Goal: Transaction & Acquisition: Book appointment/travel/reservation

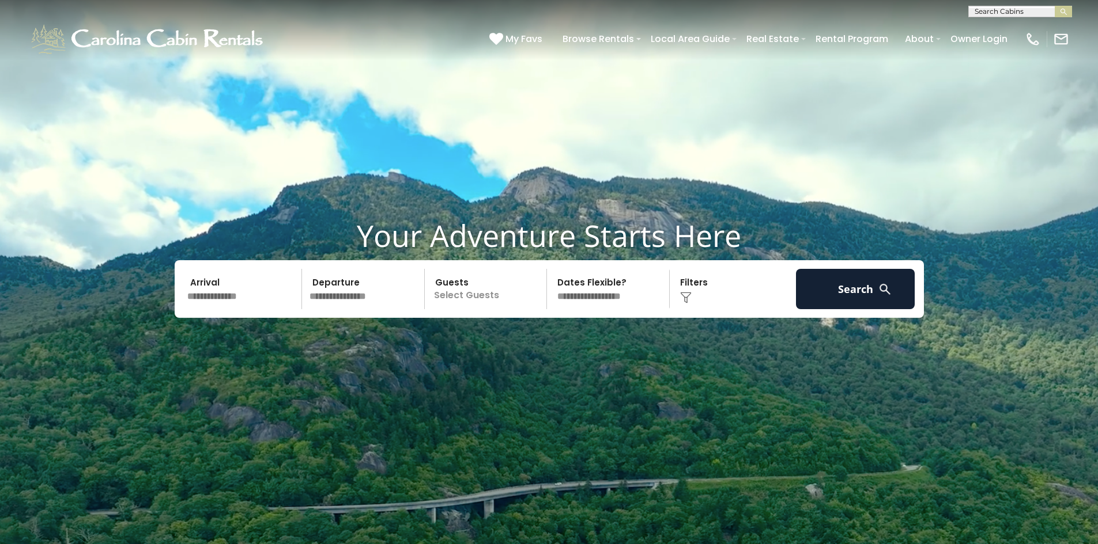
scroll to position [1, 0]
click at [1013, 12] on input "text" at bounding box center [1019, 13] width 101 height 12
type input "********"
click at [1027, 41] on li "Tree Top Lodge" at bounding box center [1020, 40] width 103 height 10
click at [1063, 10] on img "submit" at bounding box center [1063, 11] width 9 height 9
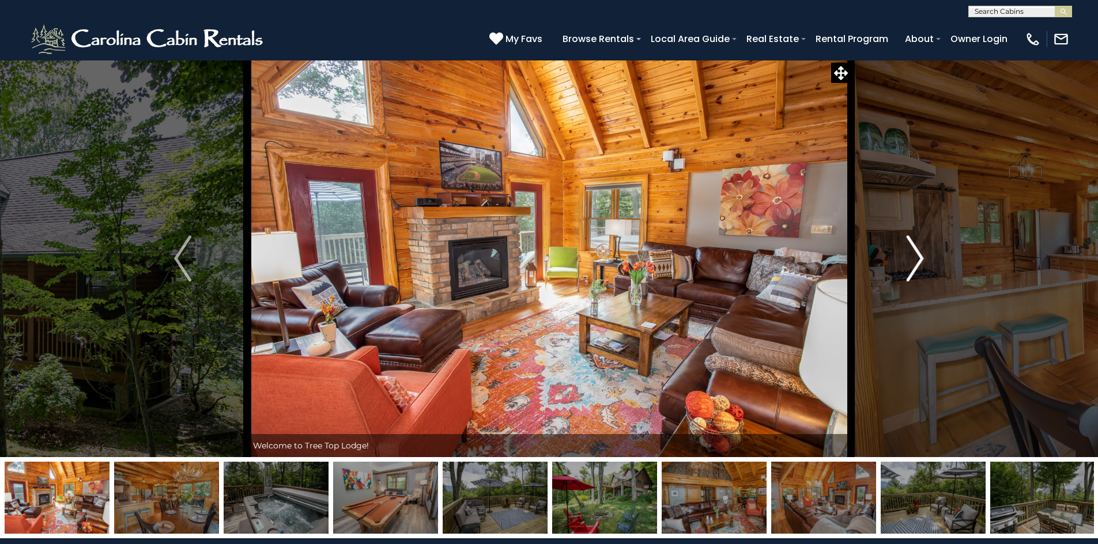
click at [915, 270] on img "Next" at bounding box center [914, 259] width 17 height 46
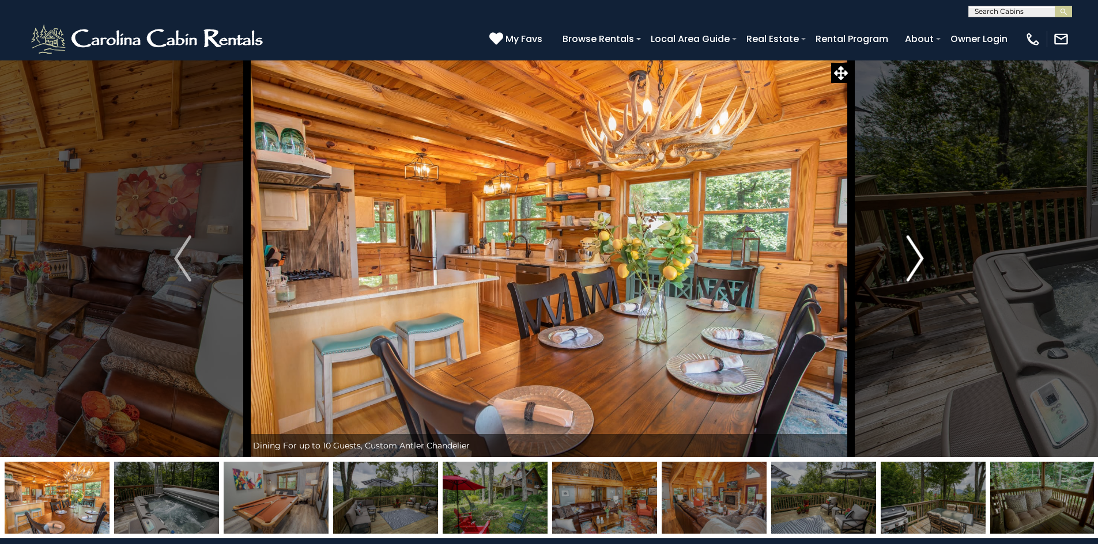
click at [914, 267] on img "Next" at bounding box center [914, 259] width 17 height 46
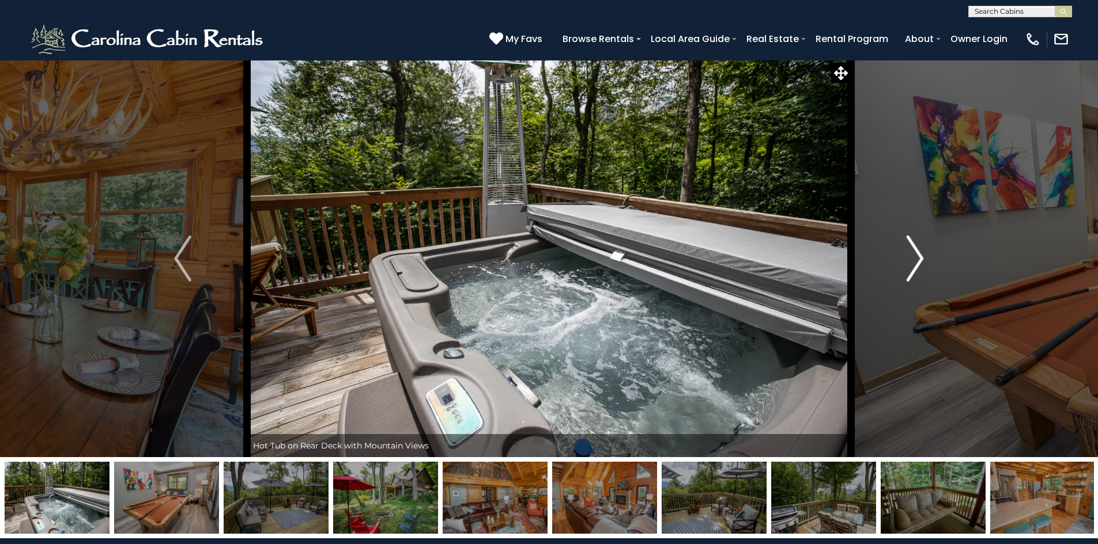
click at [914, 267] on img "Next" at bounding box center [914, 259] width 17 height 46
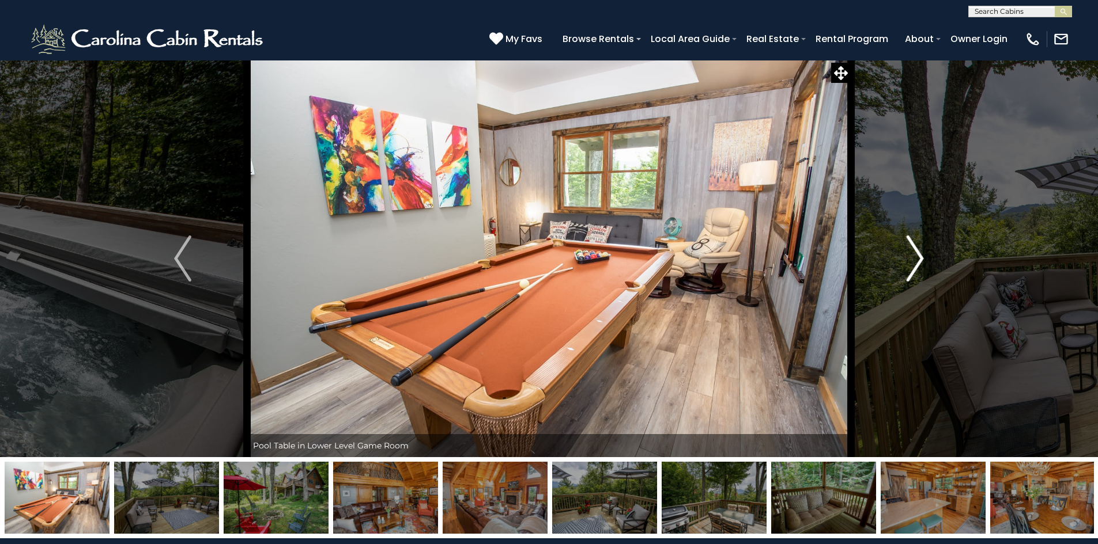
click at [914, 267] on img "Next" at bounding box center [914, 259] width 17 height 46
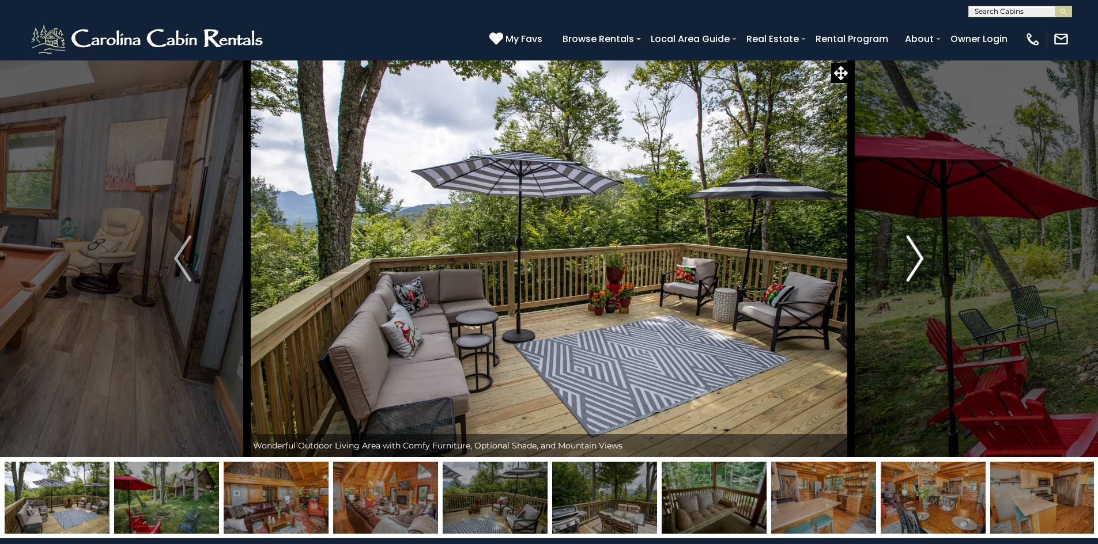
click at [914, 267] on img "Next" at bounding box center [914, 259] width 17 height 46
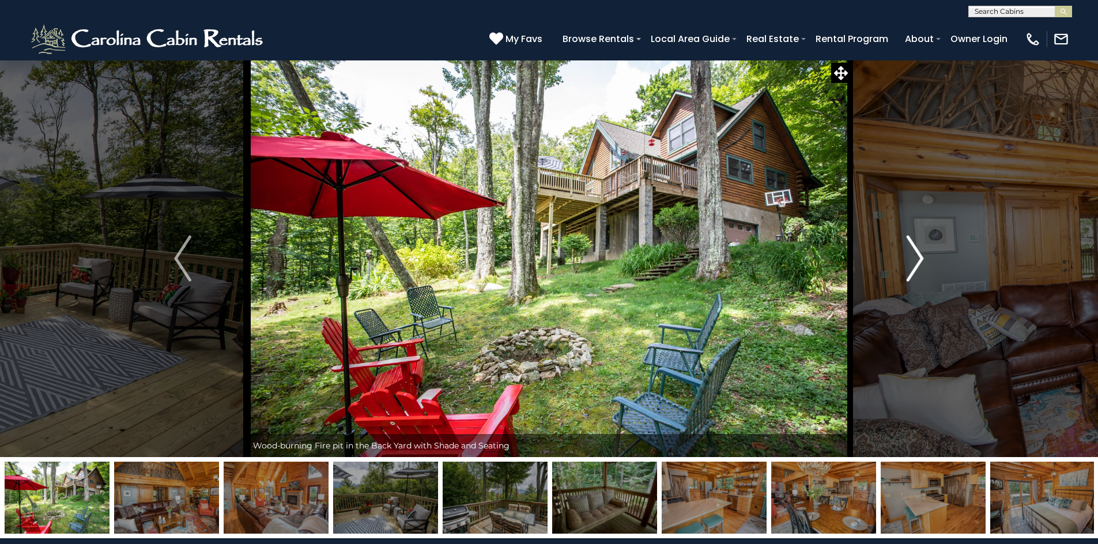
click at [914, 267] on img "Next" at bounding box center [914, 259] width 17 height 46
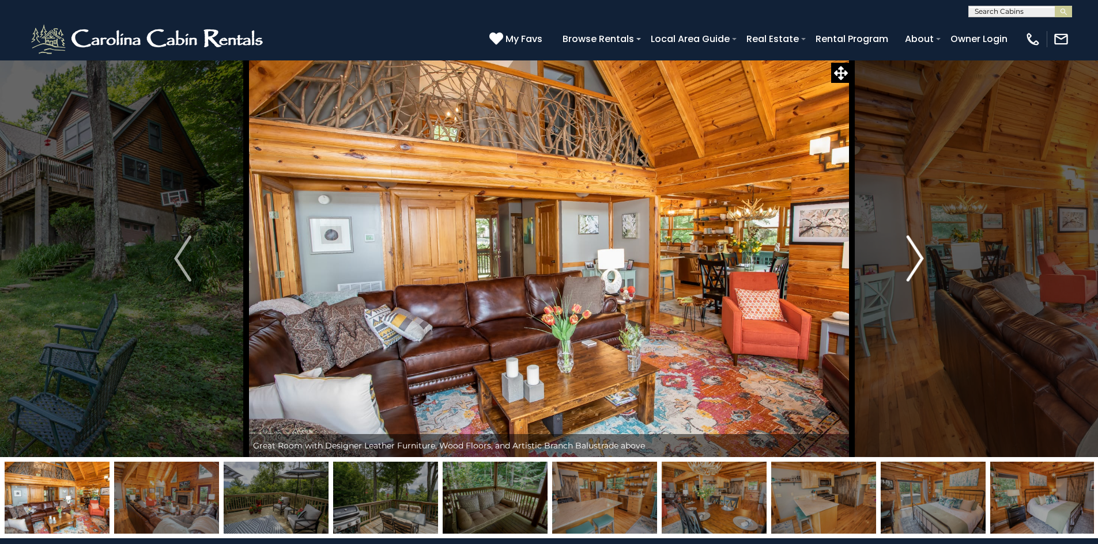
click at [914, 267] on img "Next" at bounding box center [914, 259] width 17 height 46
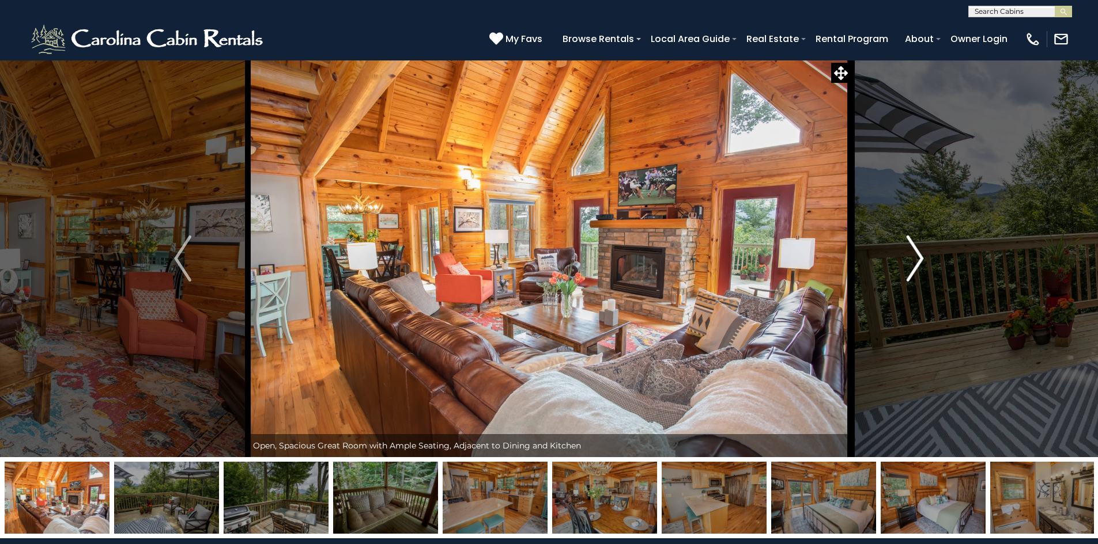
click at [914, 267] on img "Next" at bounding box center [914, 259] width 17 height 46
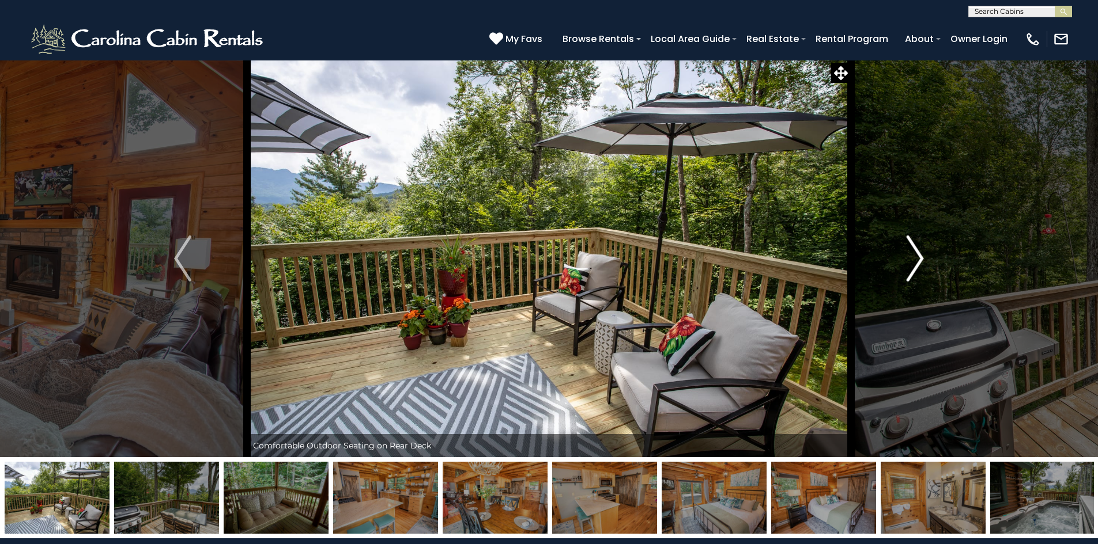
click at [914, 267] on img "Next" at bounding box center [914, 259] width 17 height 46
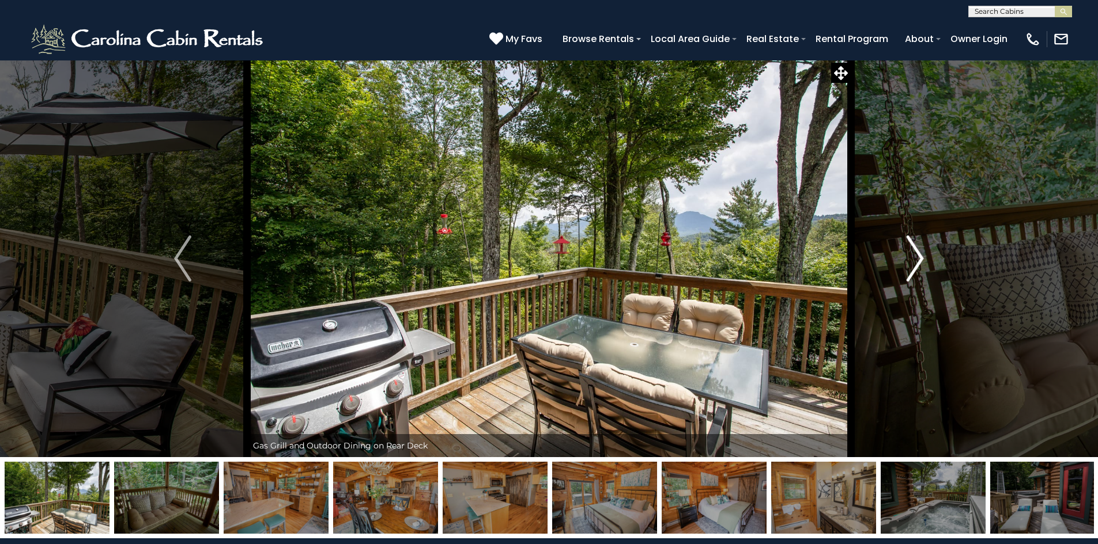
click at [914, 267] on img "Next" at bounding box center [914, 259] width 17 height 46
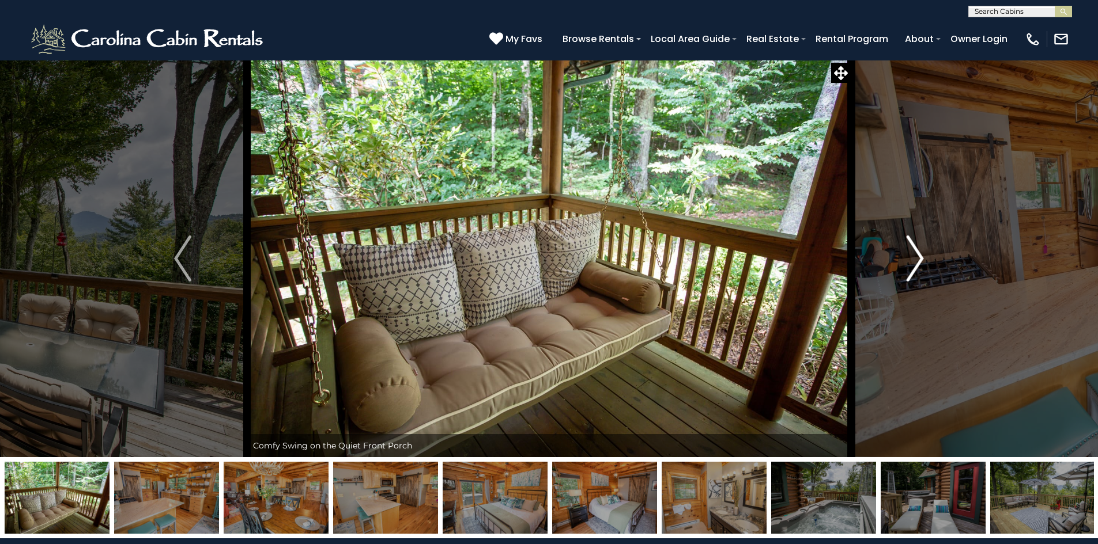
click at [914, 267] on img "Next" at bounding box center [914, 259] width 17 height 46
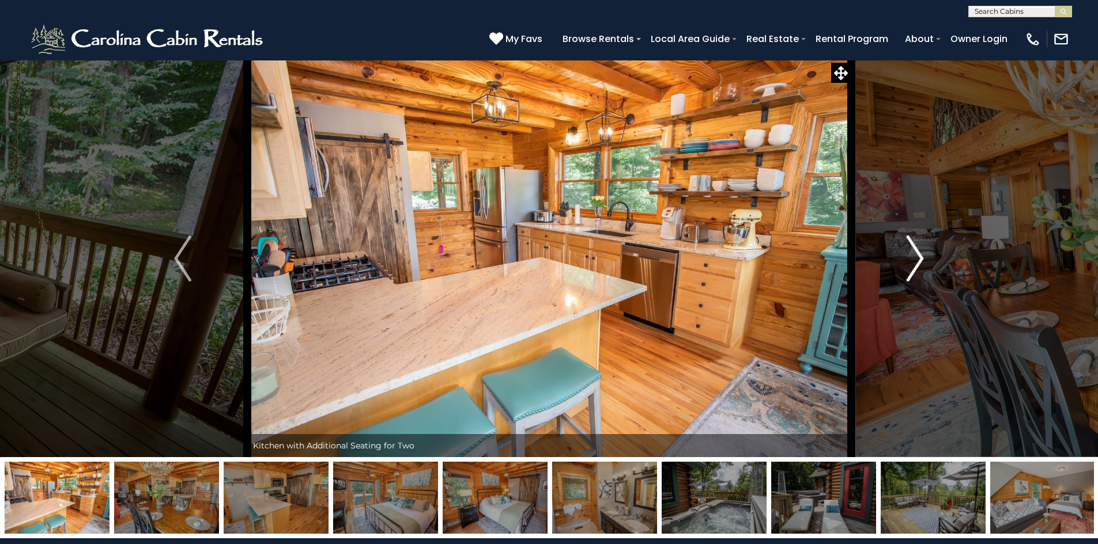
click at [914, 267] on img "Next" at bounding box center [914, 259] width 17 height 46
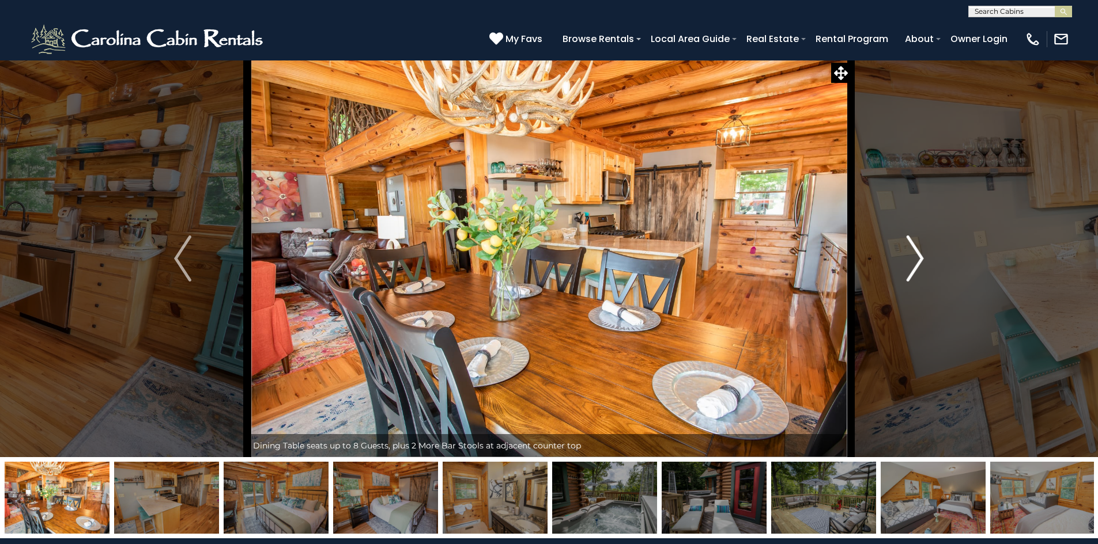
click at [914, 267] on img "Next" at bounding box center [914, 259] width 17 height 46
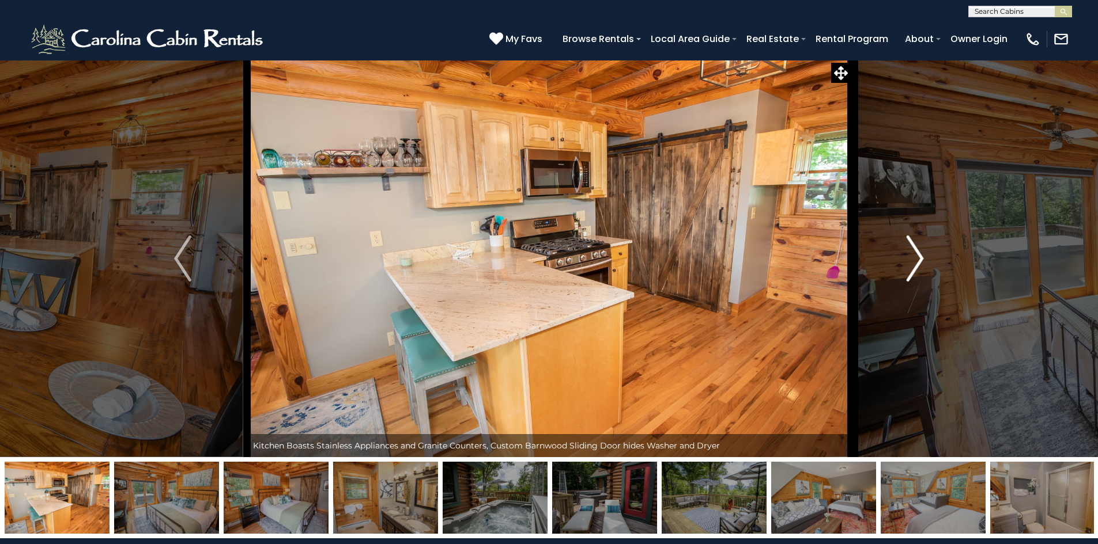
click at [914, 267] on img "Next" at bounding box center [914, 259] width 17 height 46
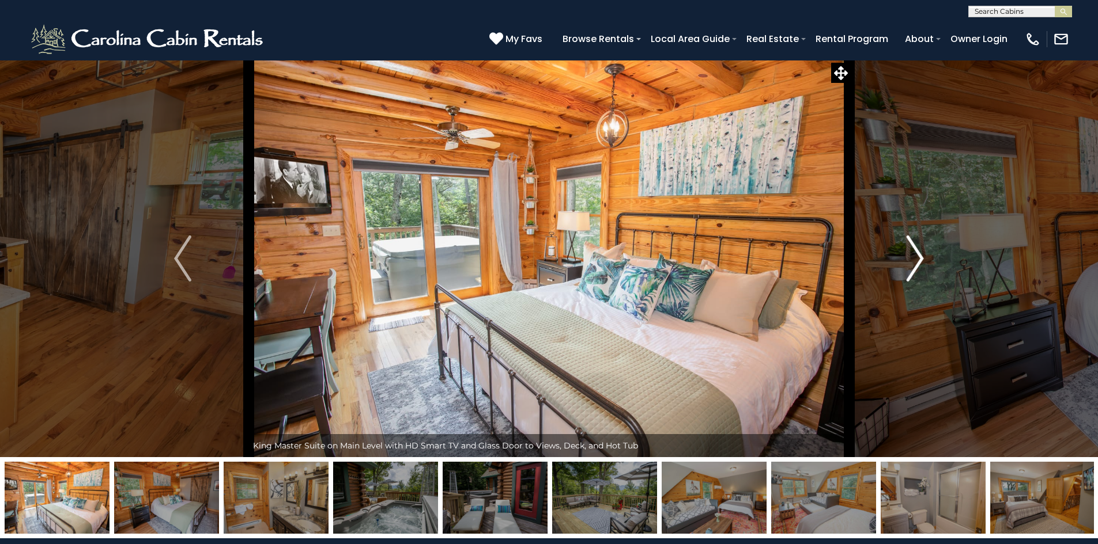
click at [914, 267] on img "Next" at bounding box center [914, 259] width 17 height 46
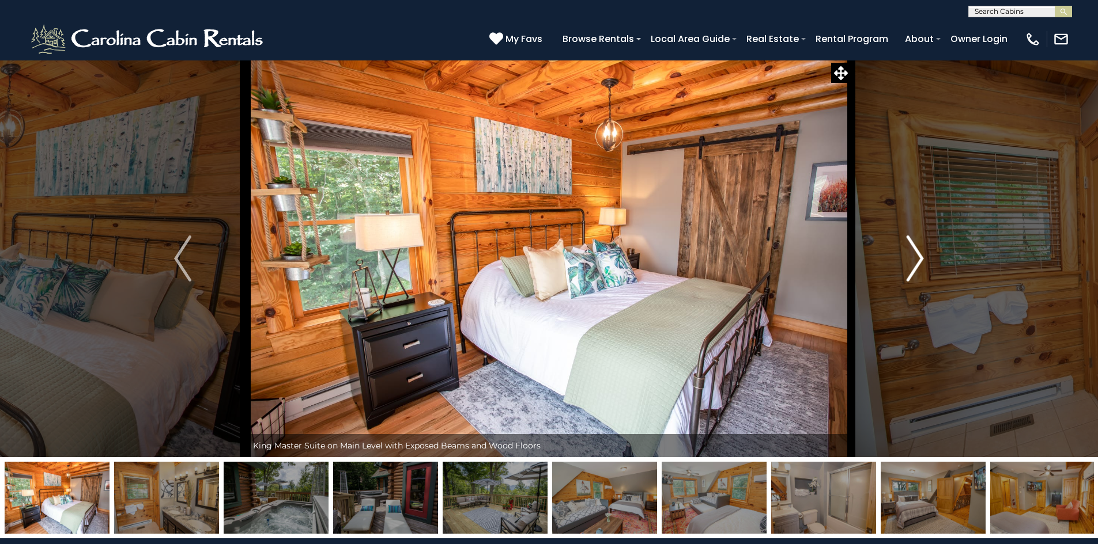
click at [914, 267] on img "Next" at bounding box center [914, 259] width 17 height 46
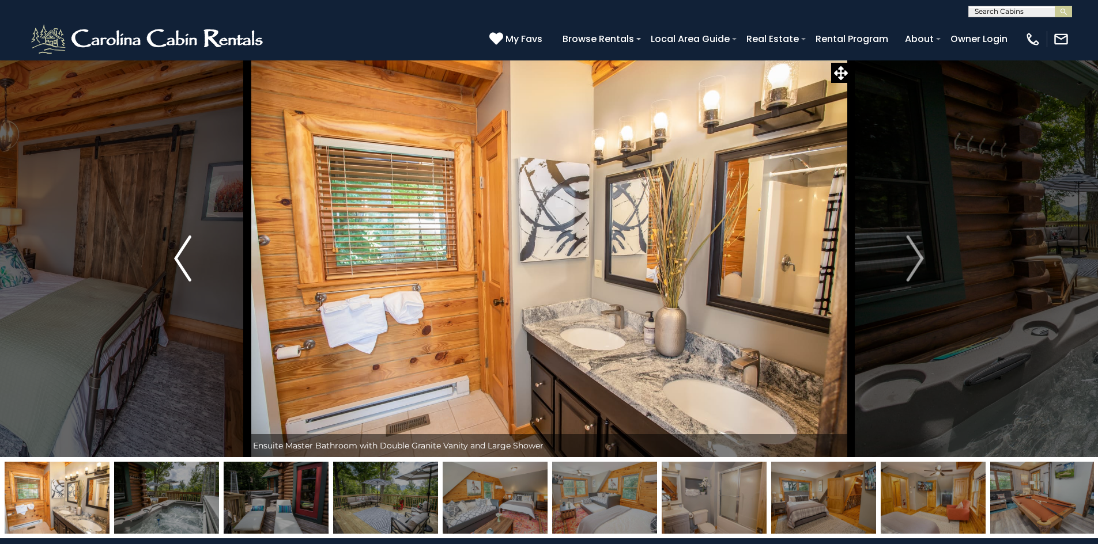
click at [175, 252] on img "Previous" at bounding box center [182, 259] width 17 height 46
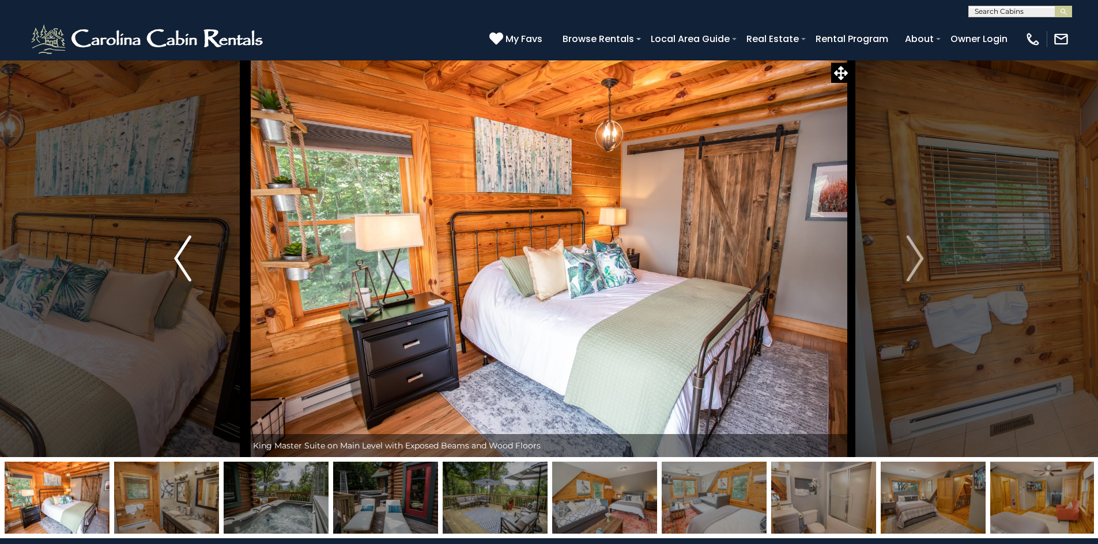
click at [175, 253] on img "Previous" at bounding box center [182, 259] width 17 height 46
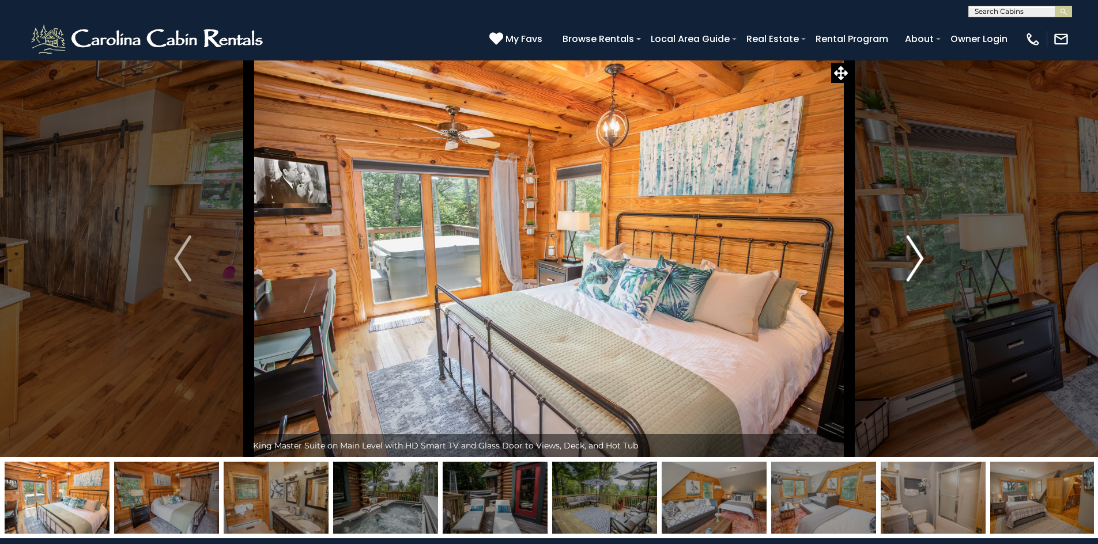
click at [923, 263] on img "Next" at bounding box center [914, 259] width 17 height 46
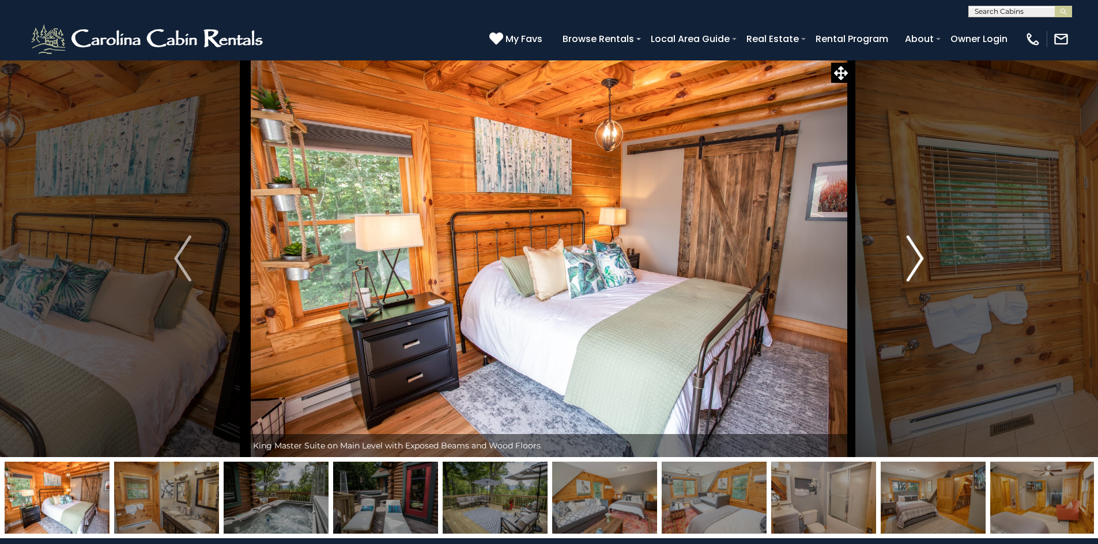
click at [917, 263] on img "Next" at bounding box center [914, 259] width 17 height 46
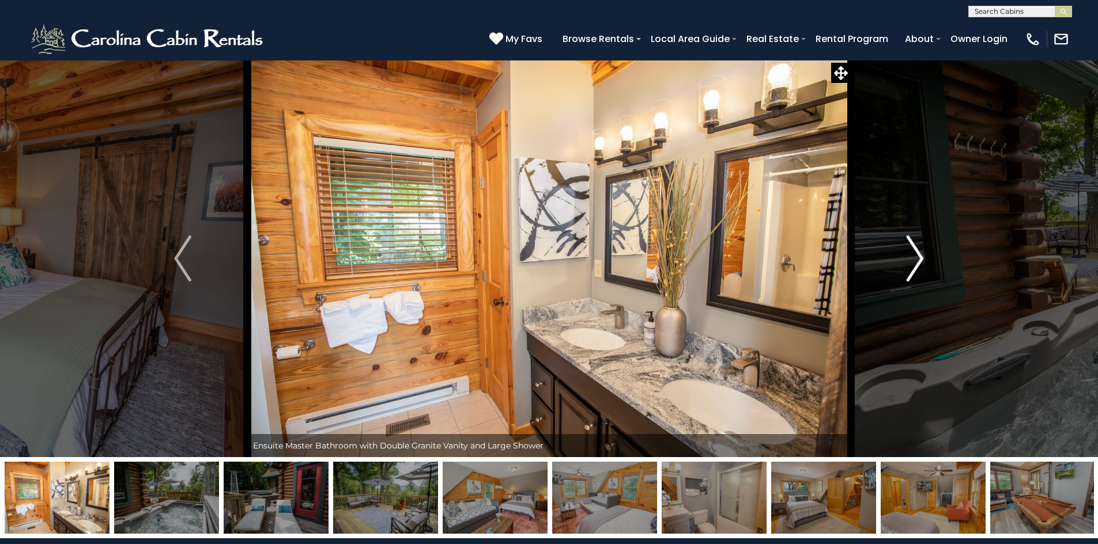
click at [917, 263] on img "Next" at bounding box center [914, 259] width 17 height 46
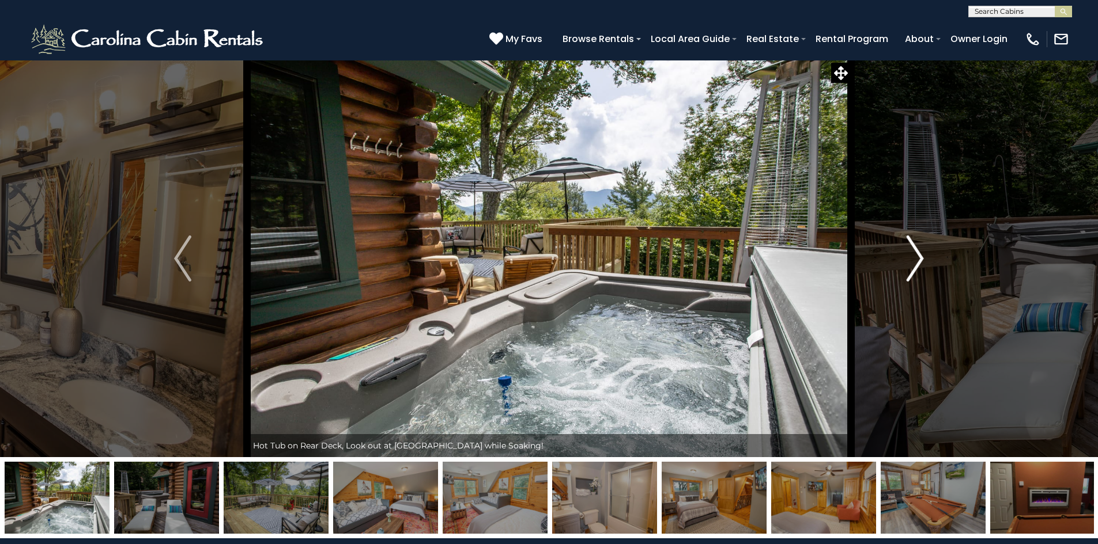
click at [917, 263] on img "Next" at bounding box center [914, 259] width 17 height 46
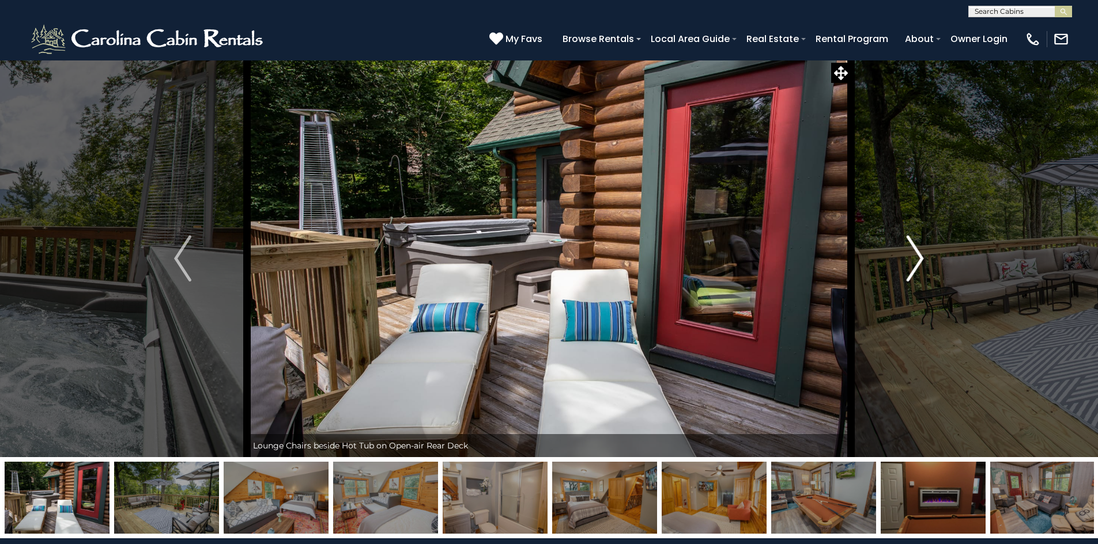
click at [917, 263] on img "Next" at bounding box center [914, 259] width 17 height 46
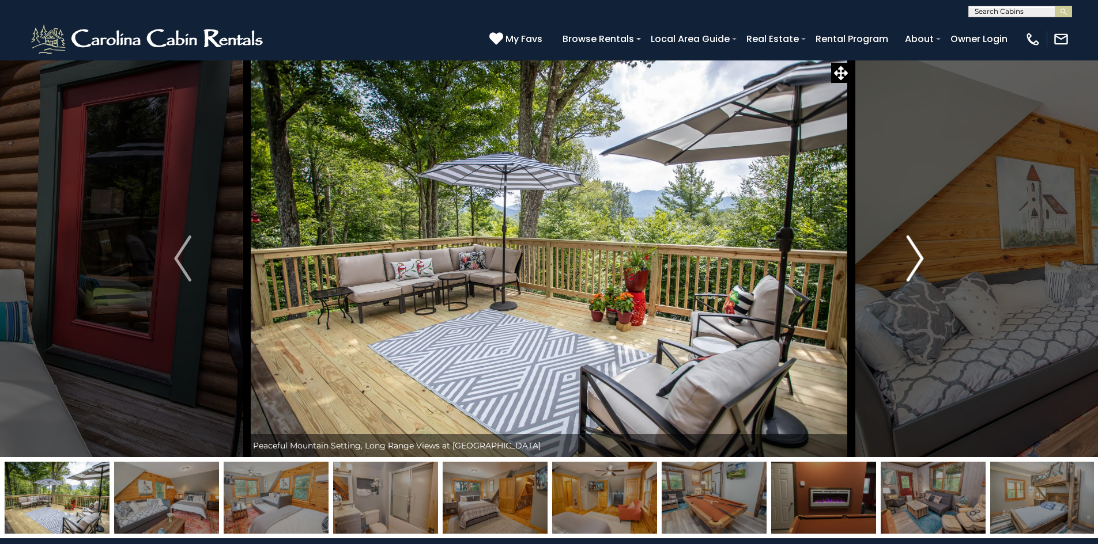
click at [917, 263] on img "Next" at bounding box center [914, 259] width 17 height 46
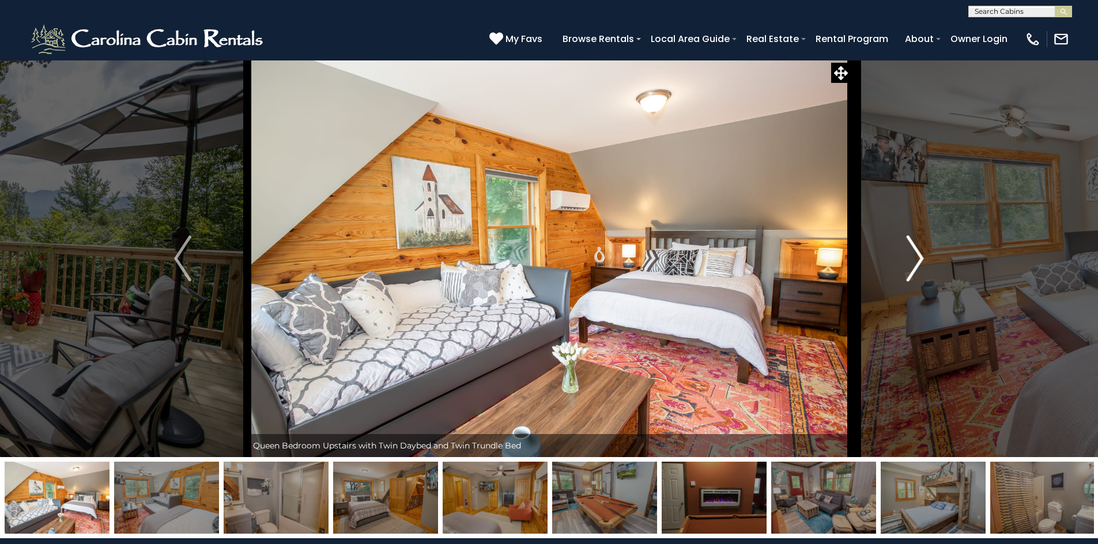
click at [917, 263] on img "Next" at bounding box center [914, 259] width 17 height 46
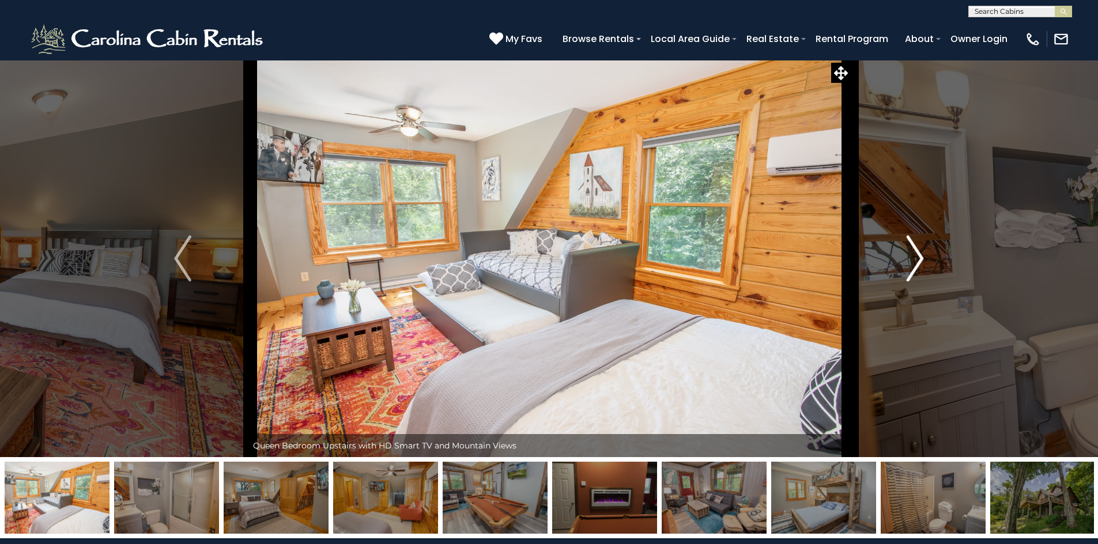
click at [917, 263] on img "Next" at bounding box center [914, 259] width 17 height 46
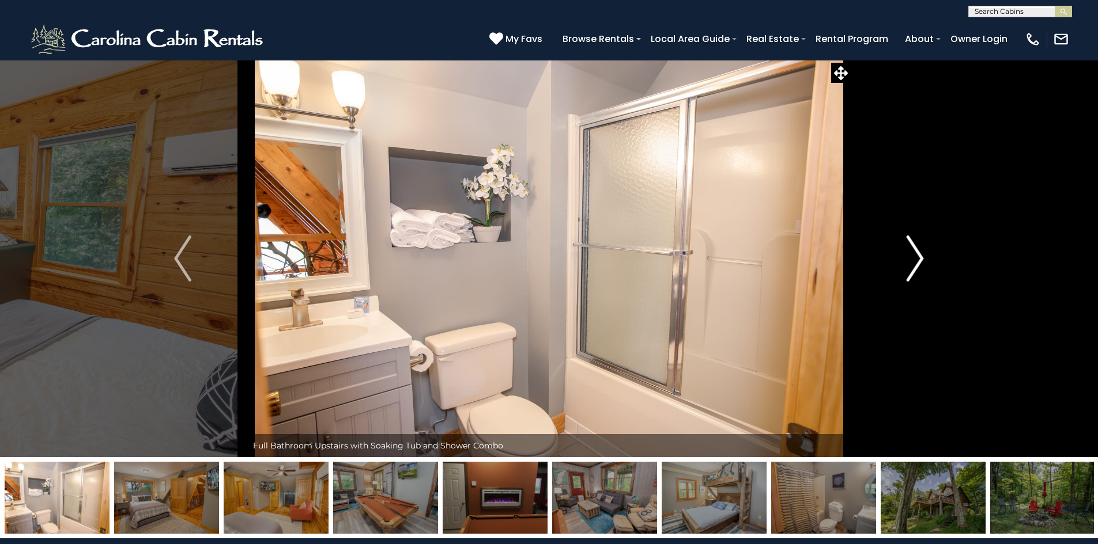
click at [917, 263] on img "Next" at bounding box center [914, 259] width 17 height 46
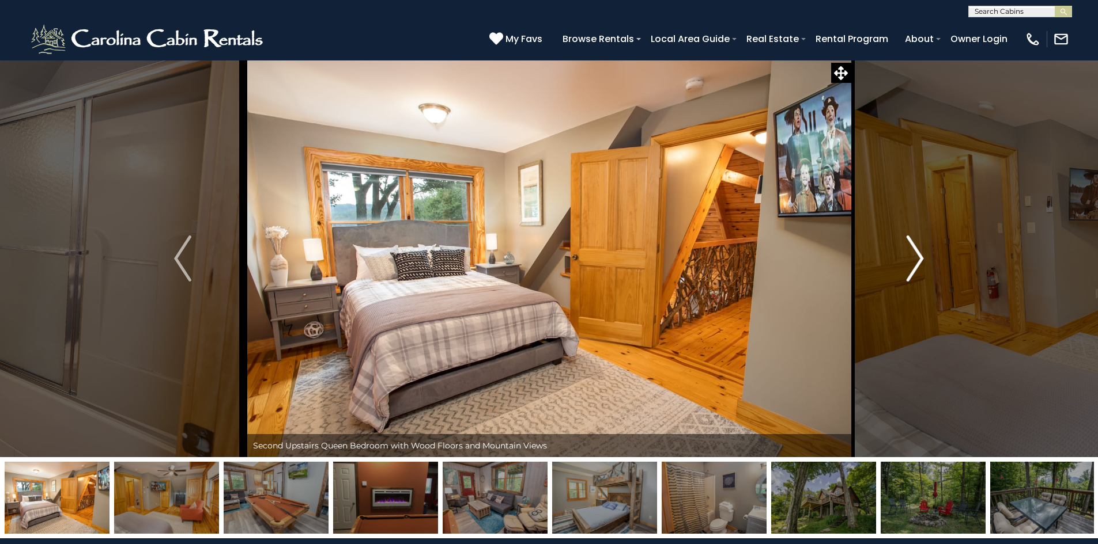
click at [917, 263] on img "Next" at bounding box center [914, 259] width 17 height 46
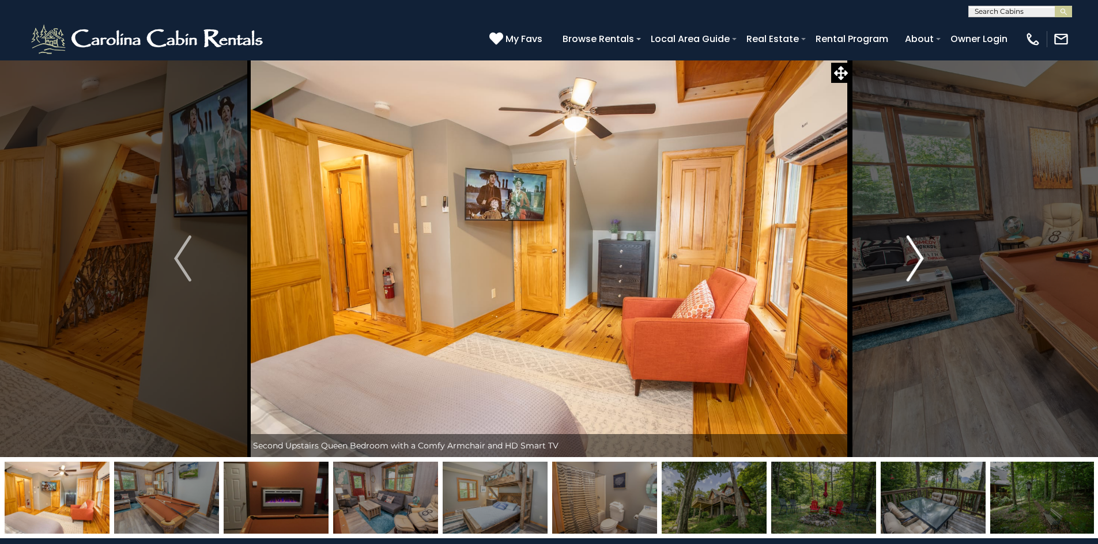
click at [917, 263] on img "Next" at bounding box center [914, 259] width 17 height 46
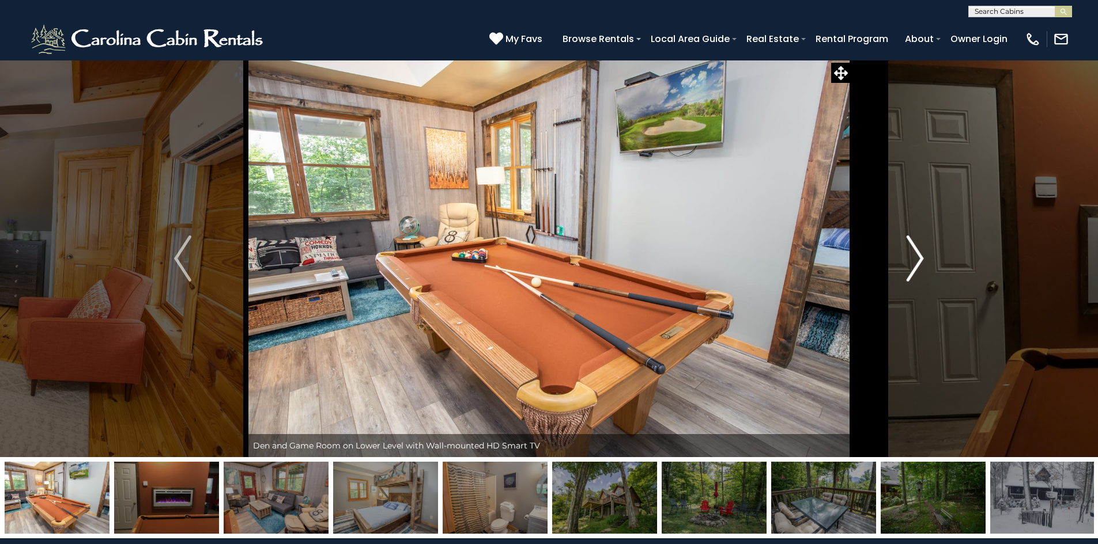
click at [917, 263] on img "Next" at bounding box center [914, 259] width 17 height 46
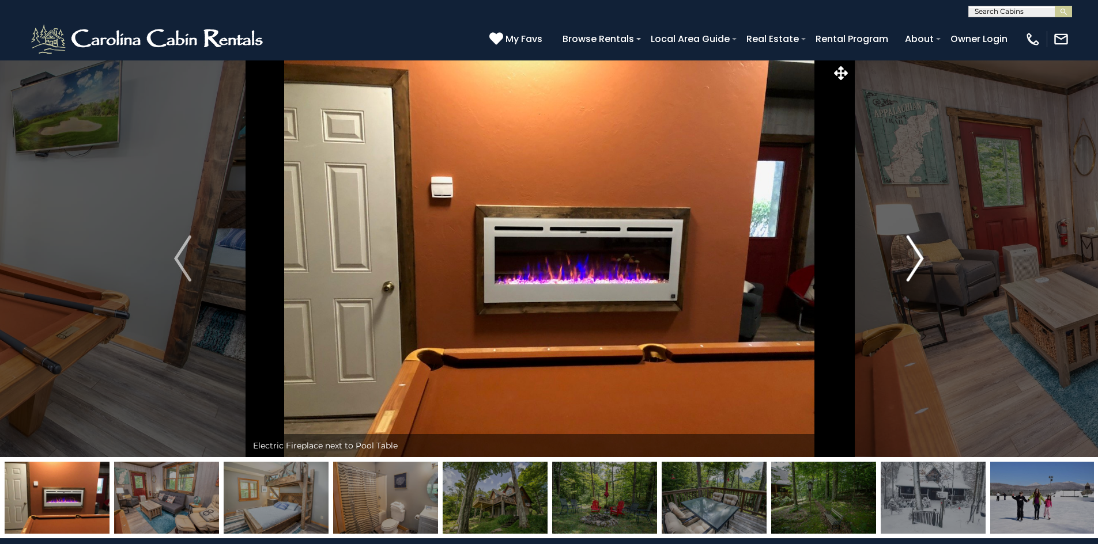
click at [917, 263] on img "Next" at bounding box center [914, 259] width 17 height 46
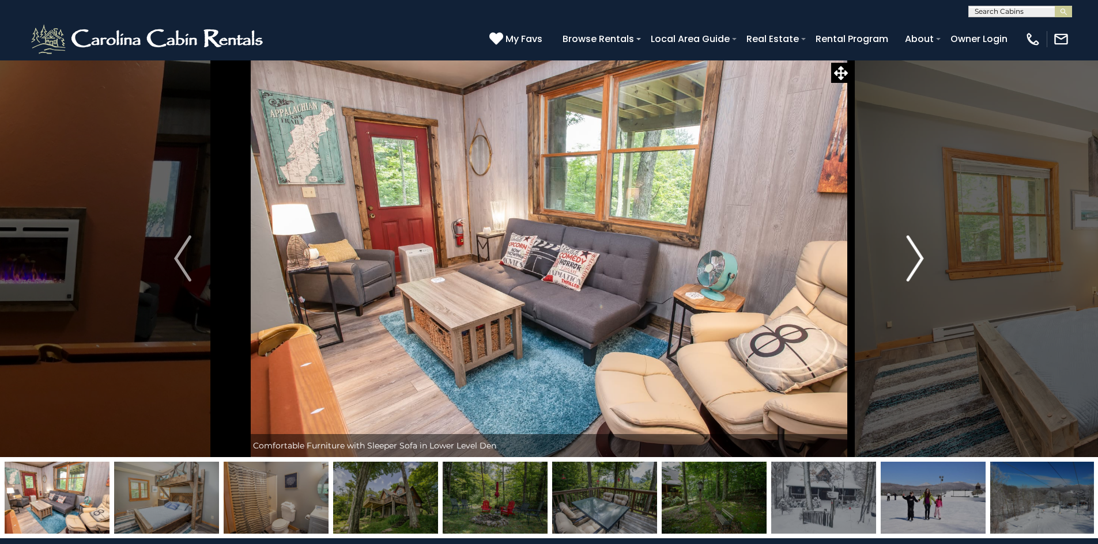
click at [917, 263] on img "Next" at bounding box center [914, 259] width 17 height 46
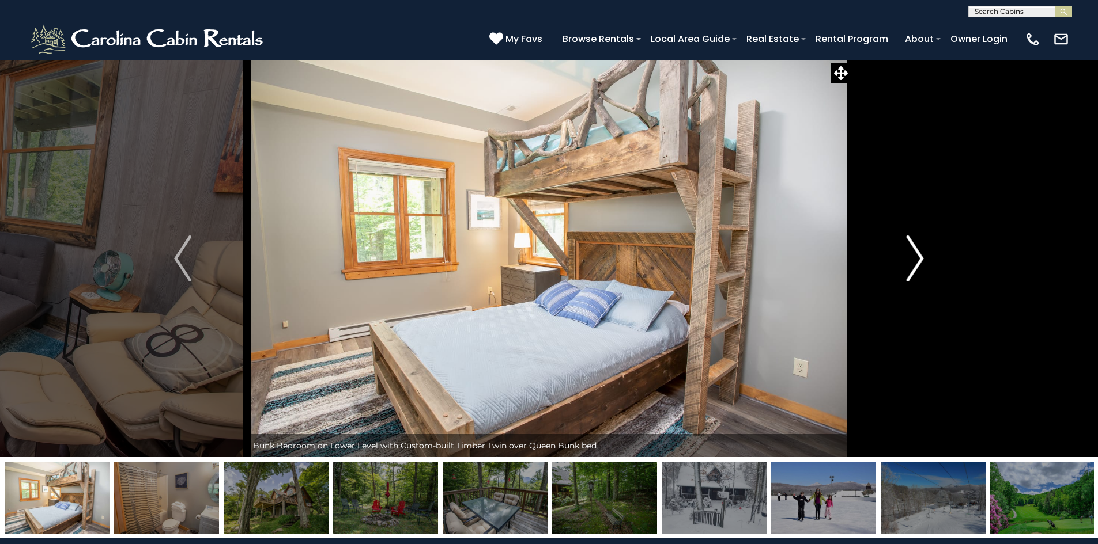
click at [917, 263] on img "Next" at bounding box center [914, 259] width 17 height 46
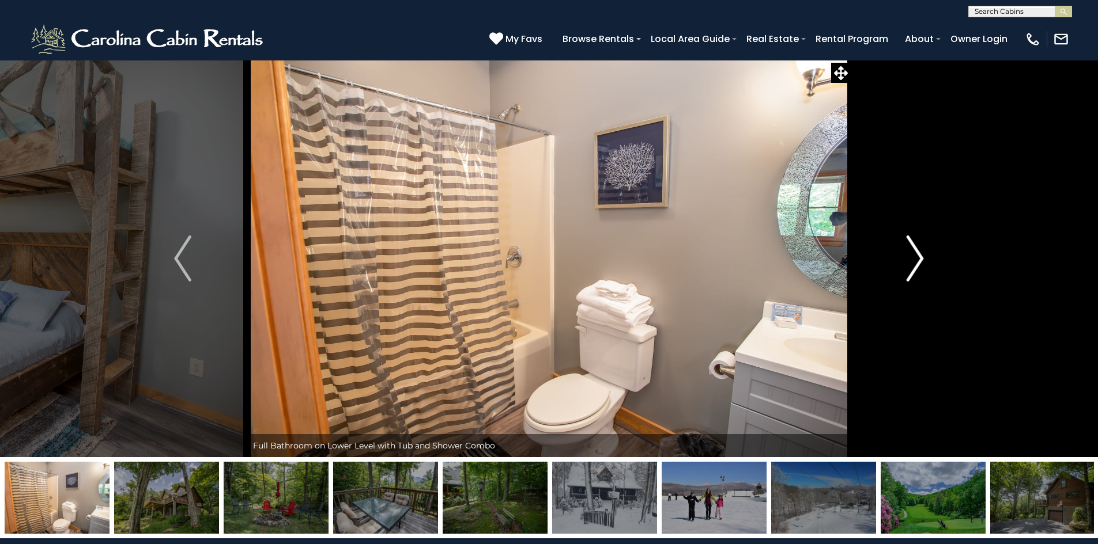
click at [917, 263] on img "Next" at bounding box center [914, 259] width 17 height 46
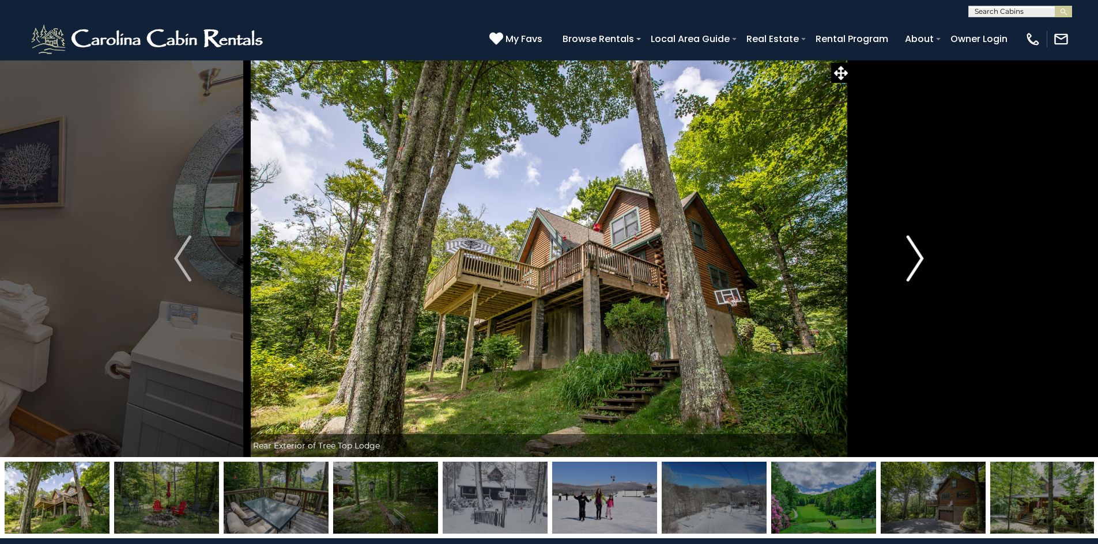
click at [917, 263] on img "Next" at bounding box center [914, 259] width 17 height 46
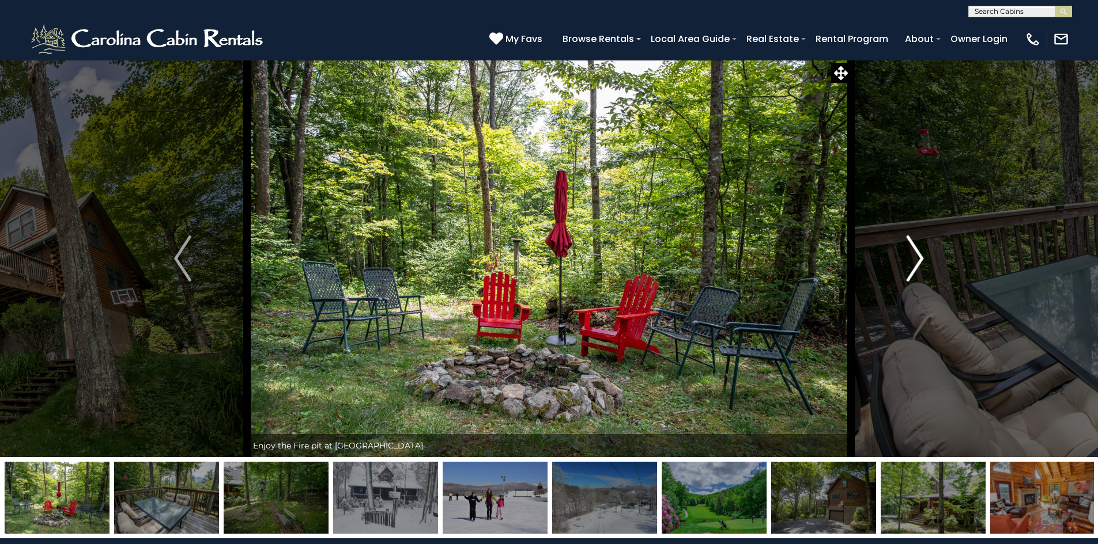
click at [917, 263] on img "Next" at bounding box center [914, 259] width 17 height 46
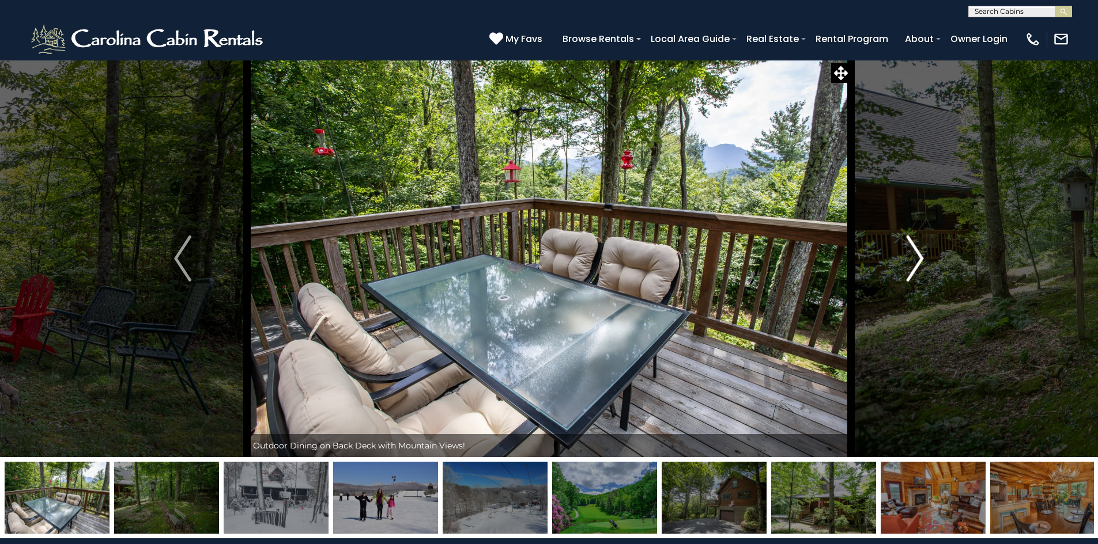
click at [917, 263] on img "Next" at bounding box center [914, 259] width 17 height 46
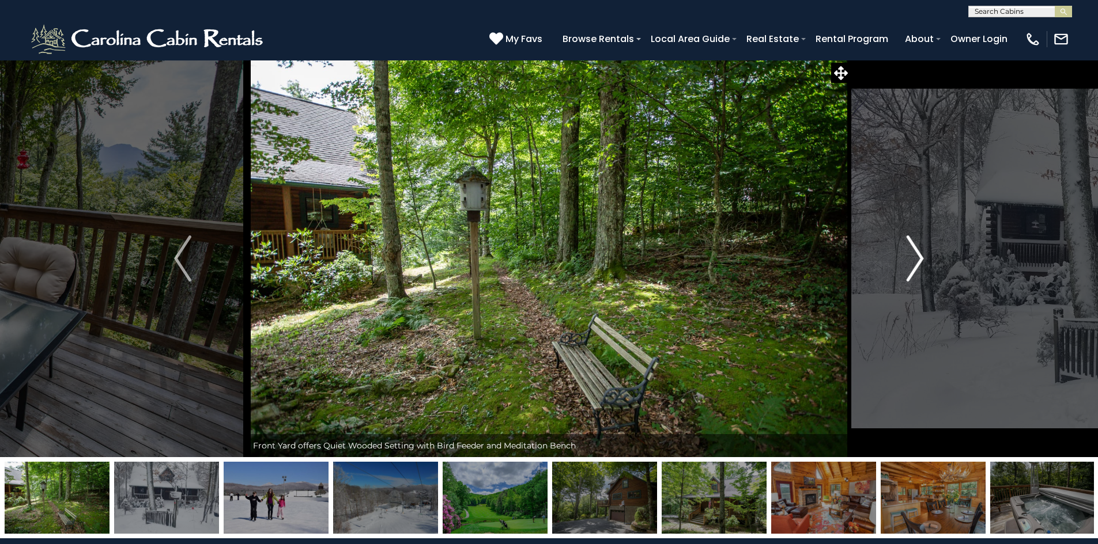
click at [917, 263] on img "Next" at bounding box center [914, 259] width 17 height 46
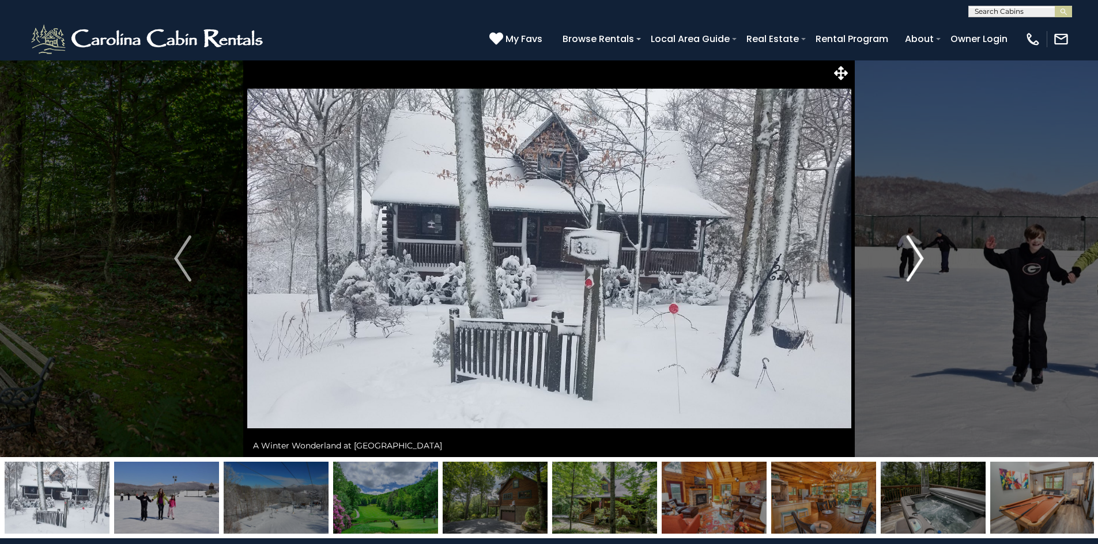
click at [917, 263] on img "Next" at bounding box center [914, 259] width 17 height 46
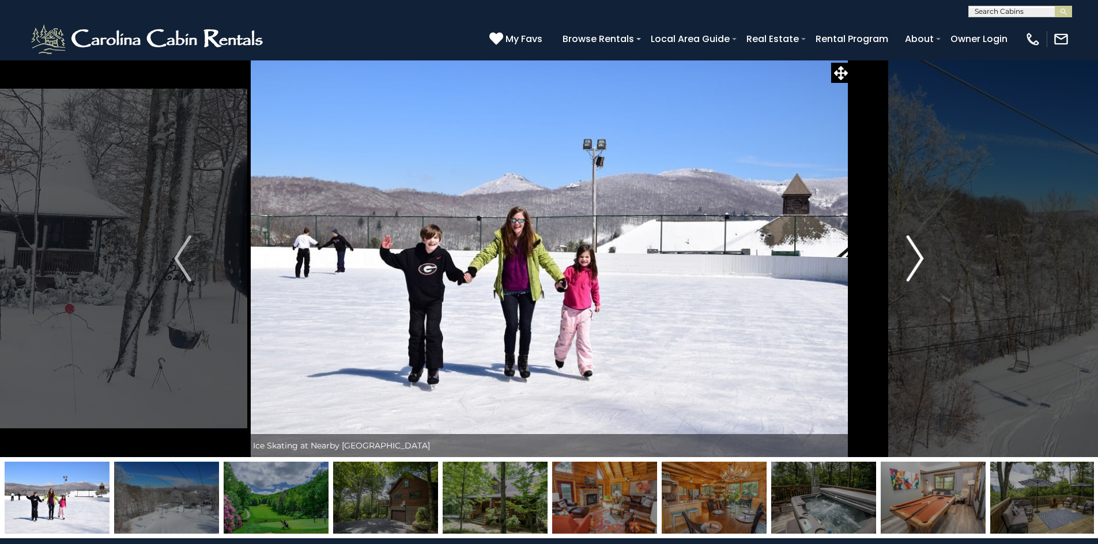
click at [917, 263] on img "Next" at bounding box center [914, 259] width 17 height 46
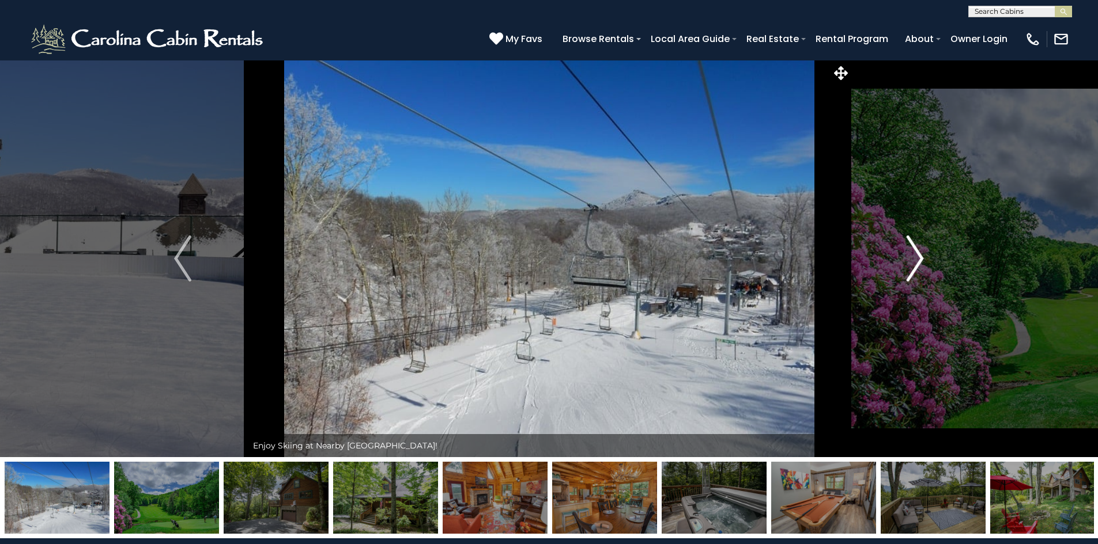
click at [917, 263] on img "Next" at bounding box center [914, 259] width 17 height 46
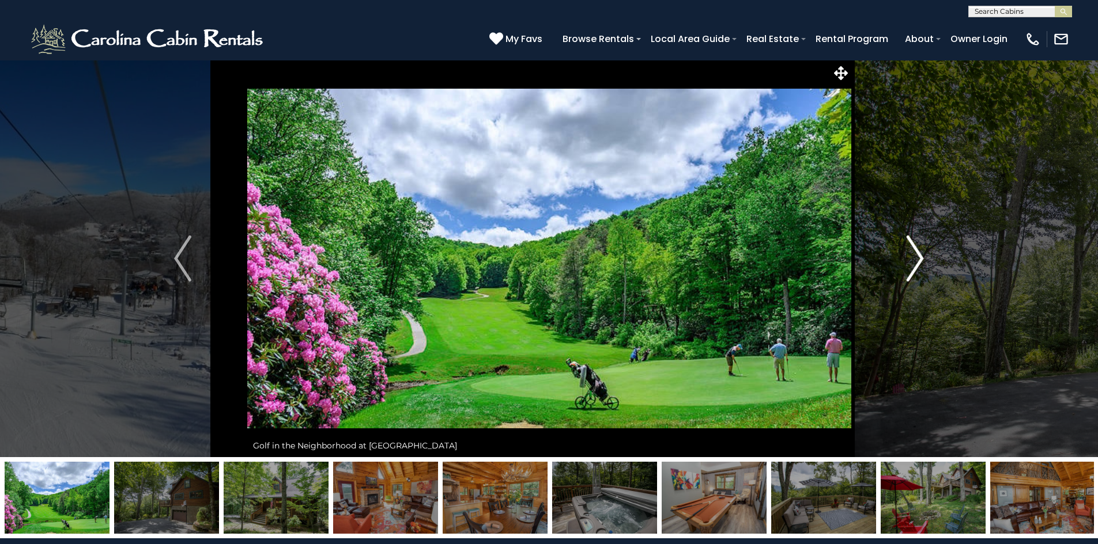
click at [917, 263] on img "Next" at bounding box center [914, 259] width 17 height 46
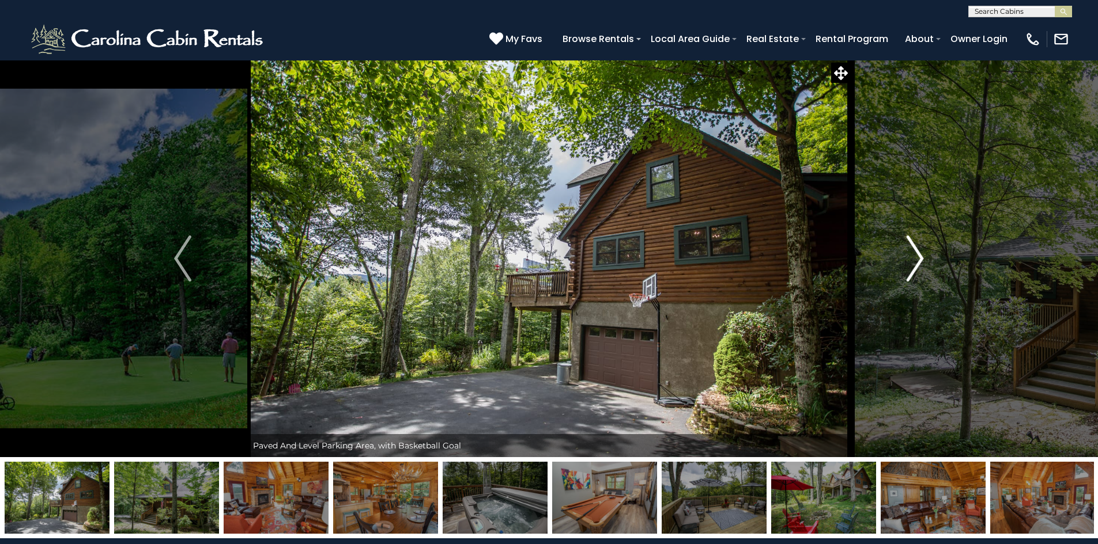
click at [917, 263] on img "Next" at bounding box center [914, 259] width 17 height 46
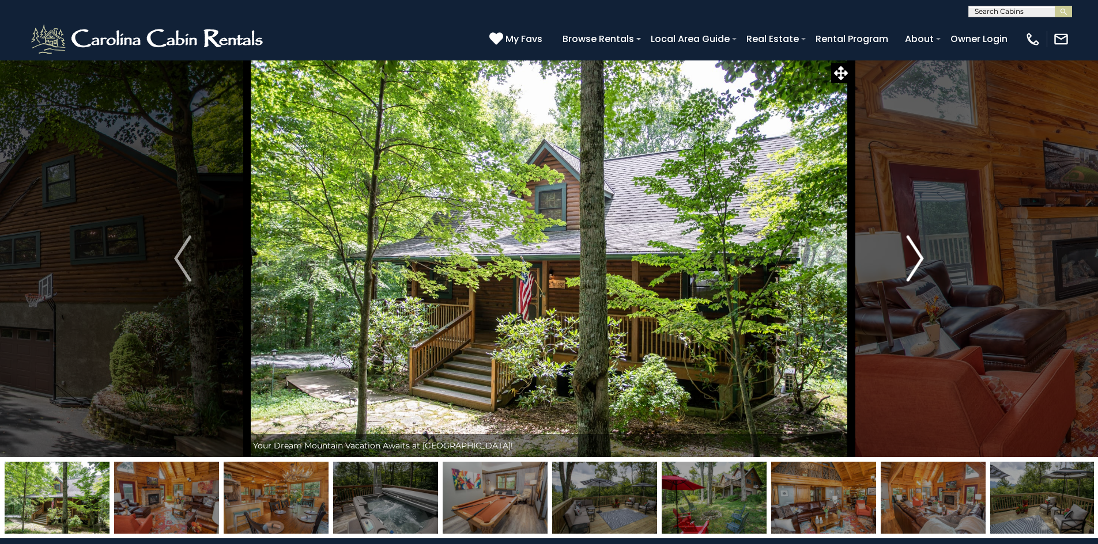
click at [917, 263] on img "Next" at bounding box center [914, 259] width 17 height 46
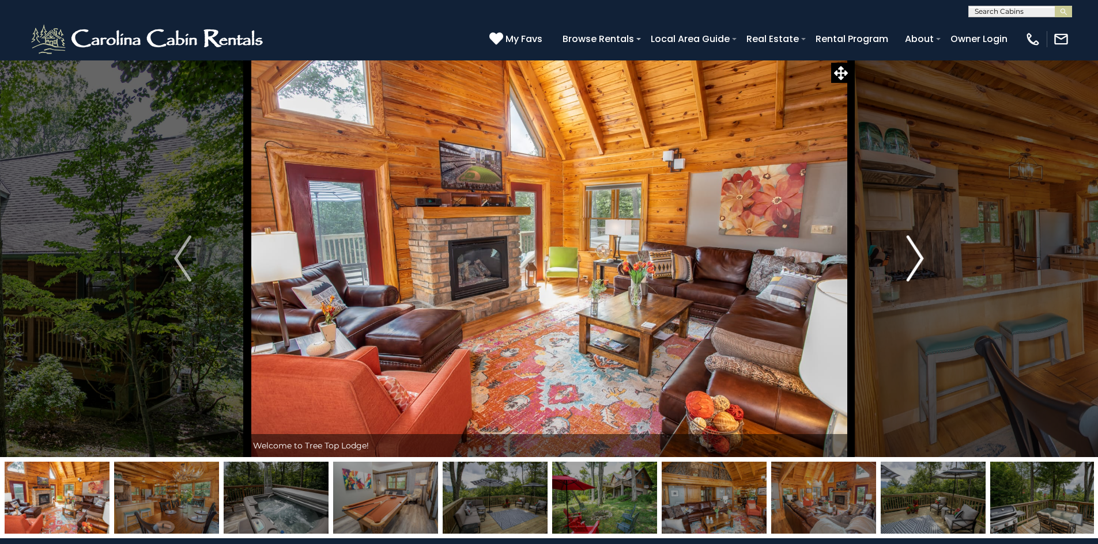
click at [917, 263] on img "Next" at bounding box center [914, 259] width 17 height 46
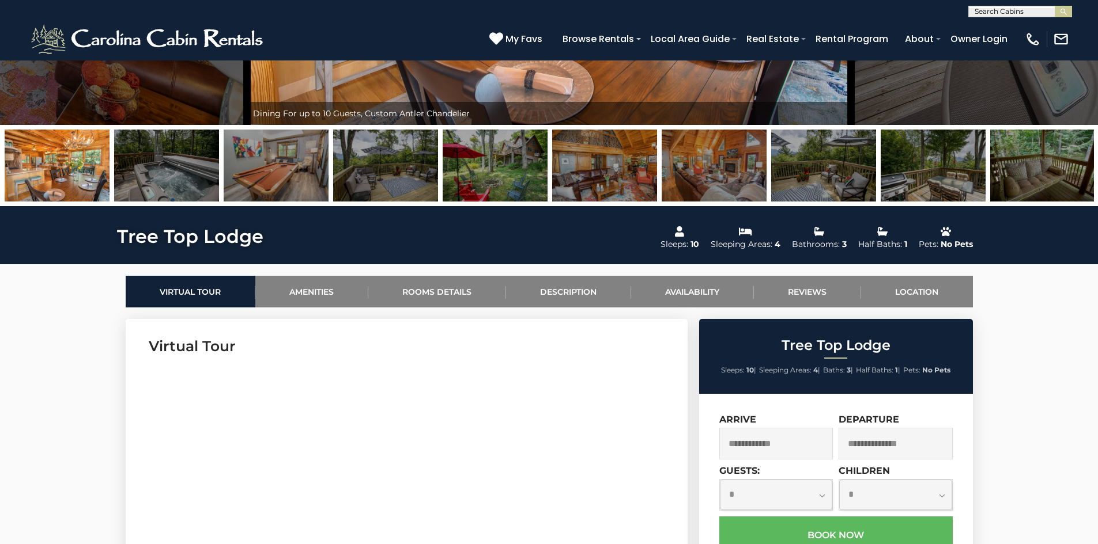
scroll to position [519, 0]
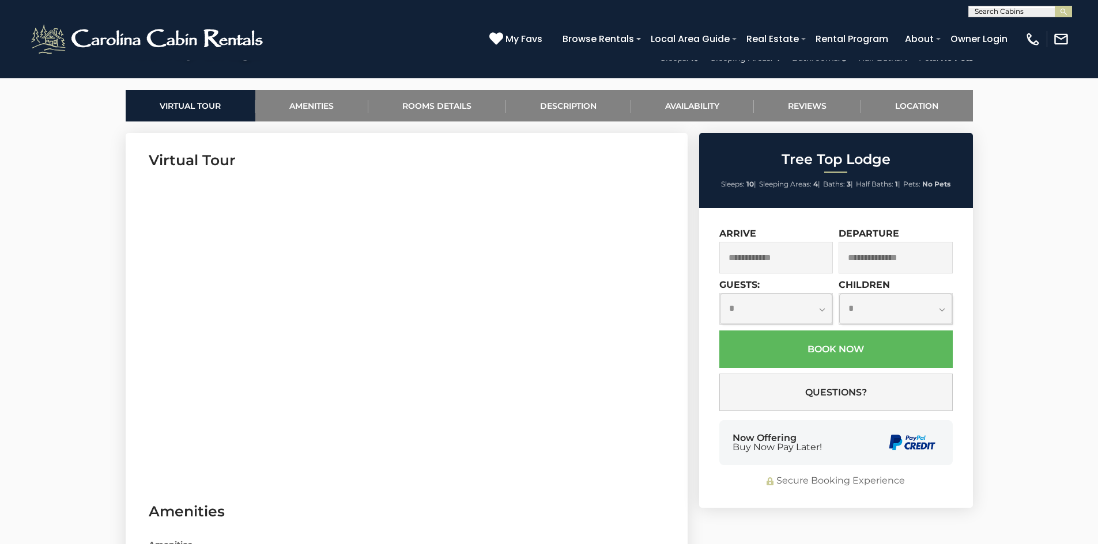
click at [781, 265] on input "text" at bounding box center [776, 258] width 114 height 32
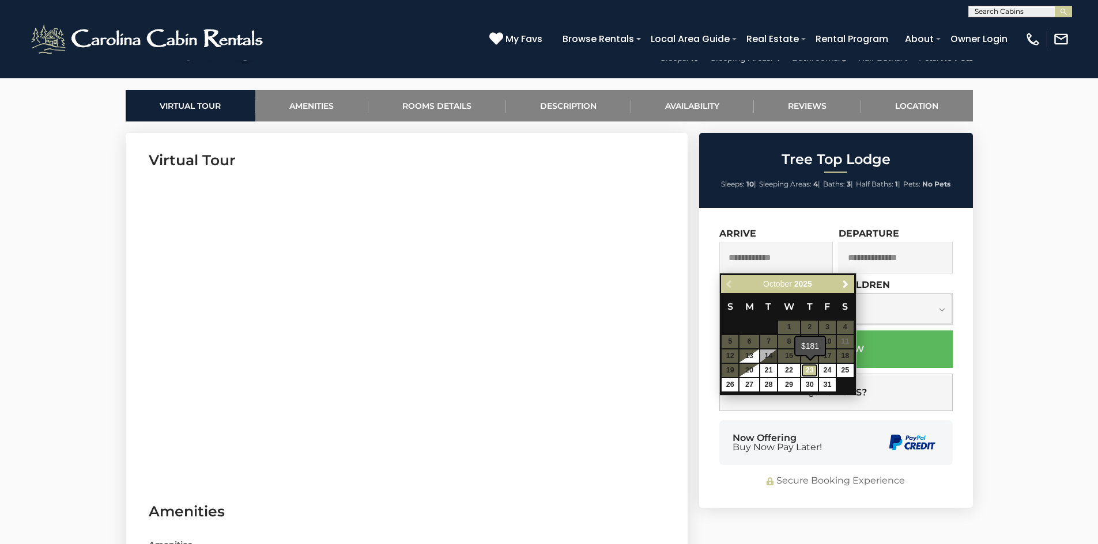
click at [811, 372] on link "23" at bounding box center [809, 370] width 17 height 13
type input "**********"
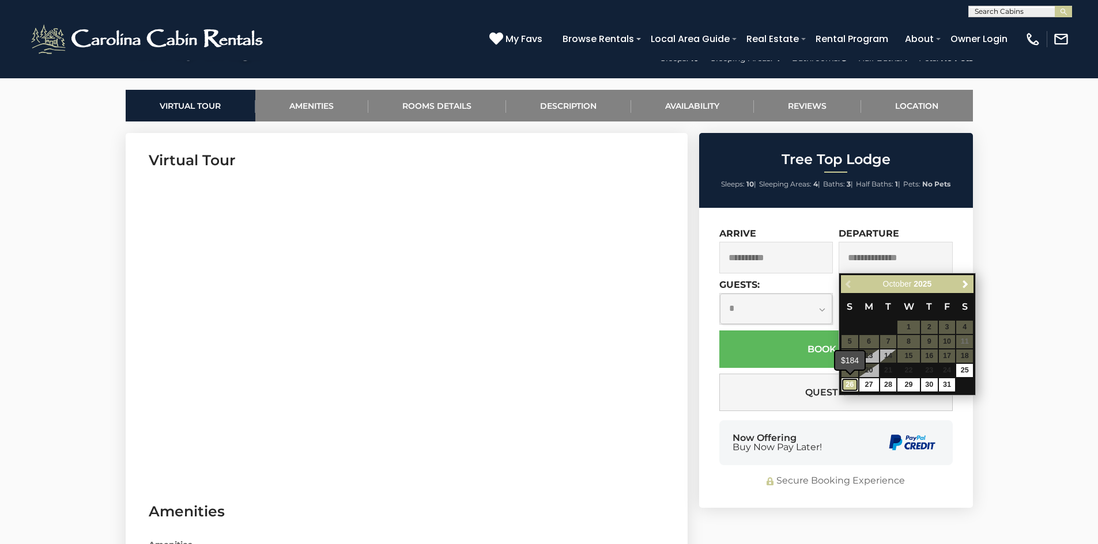
click at [849, 382] on link "26" at bounding box center [849, 385] width 17 height 13
type input "**********"
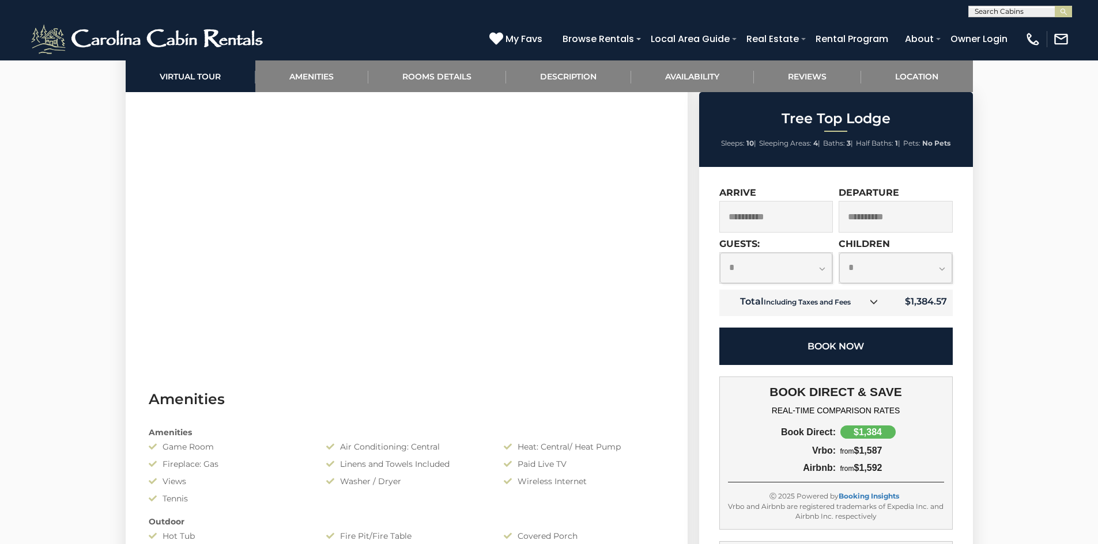
scroll to position [634, 0]
click at [836, 351] on button "Book Now" at bounding box center [835, 346] width 233 height 37
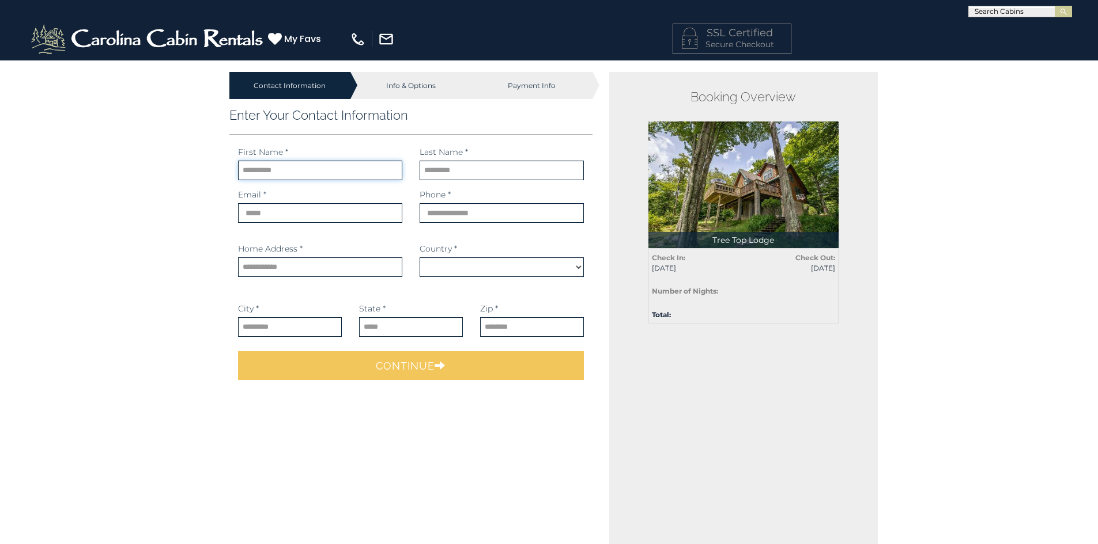
select select "*********"
click at [262, 161] on input "text" at bounding box center [320, 171] width 164 height 20
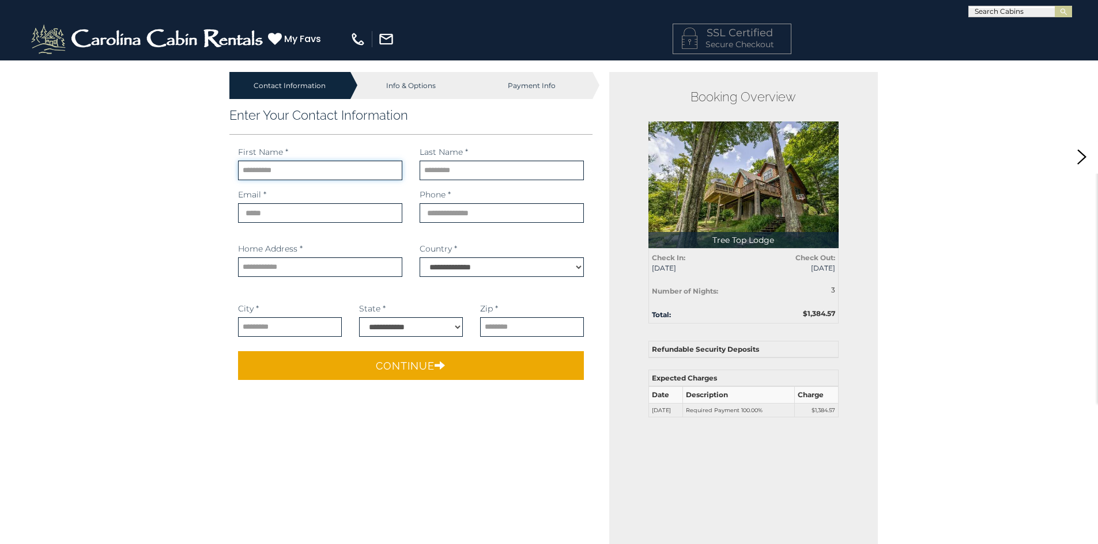
type input "***"
type input "******"
type input "**********"
type input "*********"
select select "**"
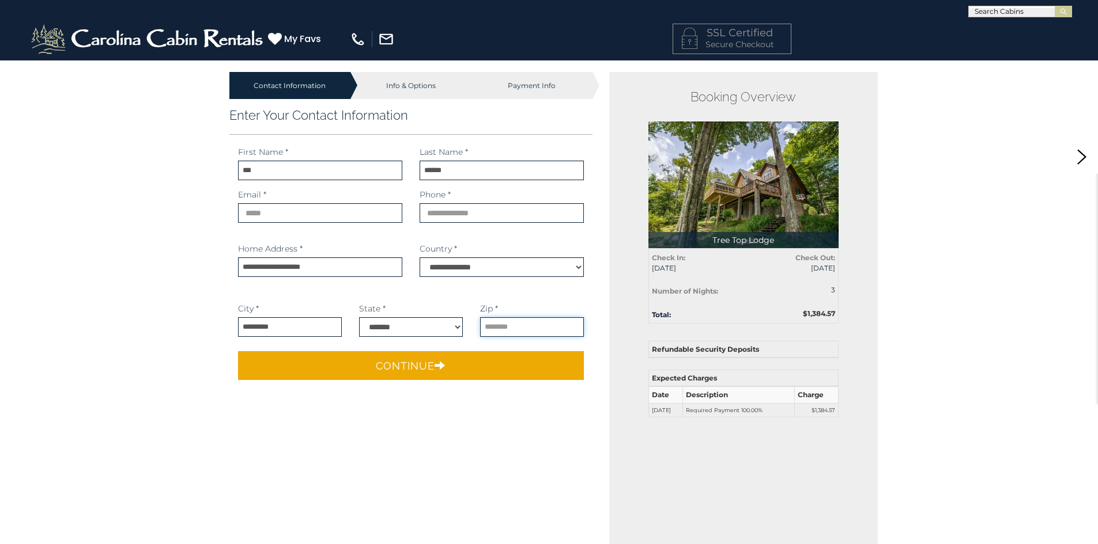
type input "*****"
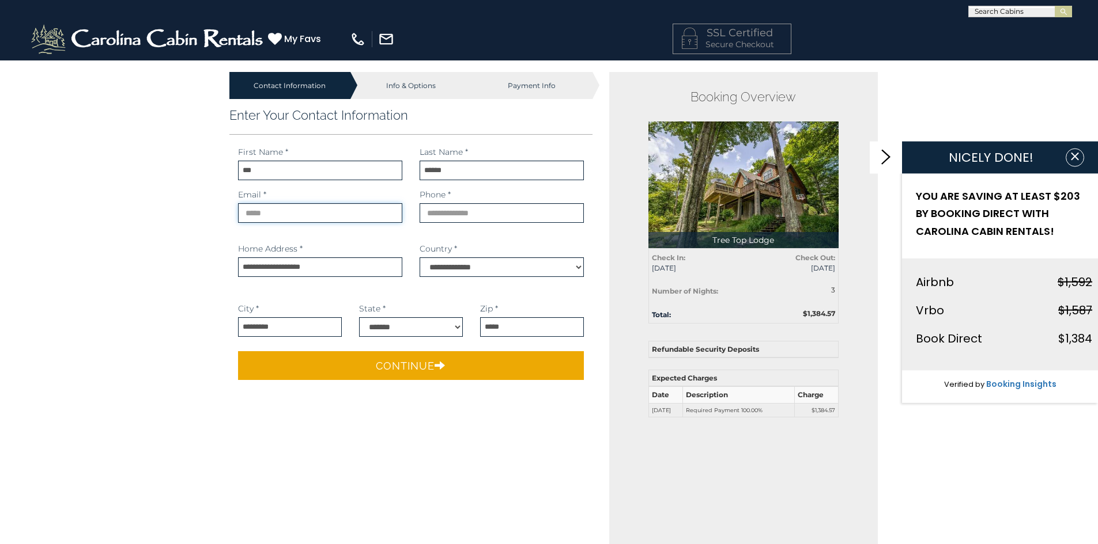
click at [334, 209] on input "email" at bounding box center [320, 213] width 164 height 20
type input "**********"
click at [437, 213] on input "phone" at bounding box center [501, 213] width 164 height 20
type input "**********"
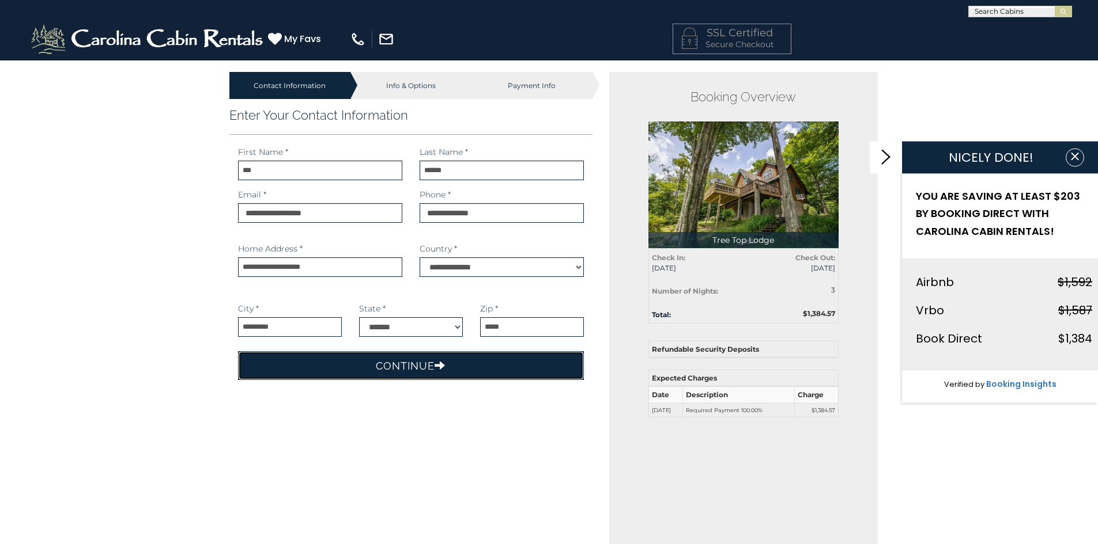
click at [420, 369] on button "Continue" at bounding box center [411, 365] width 346 height 29
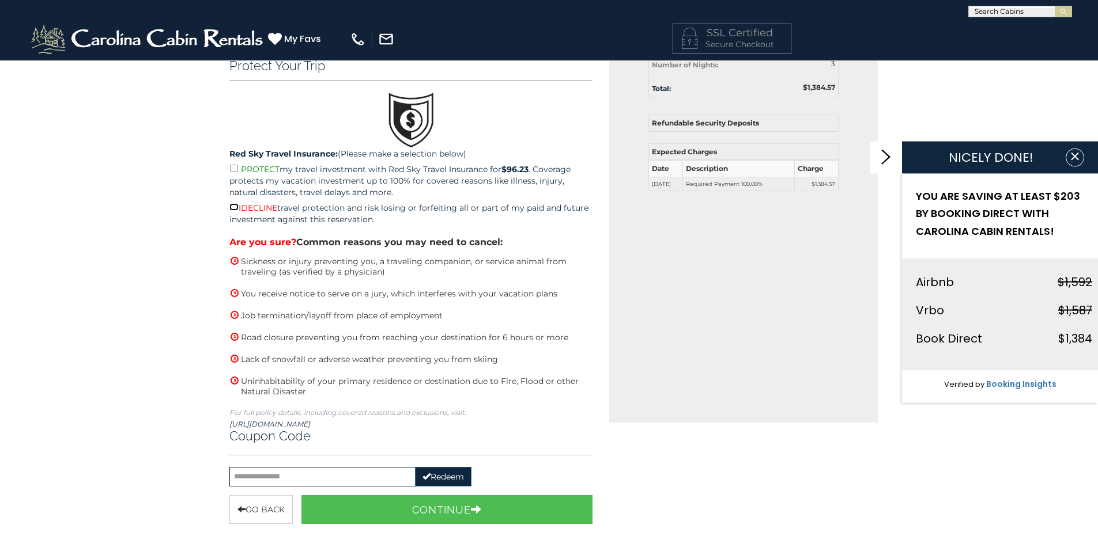
scroll to position [346, 0]
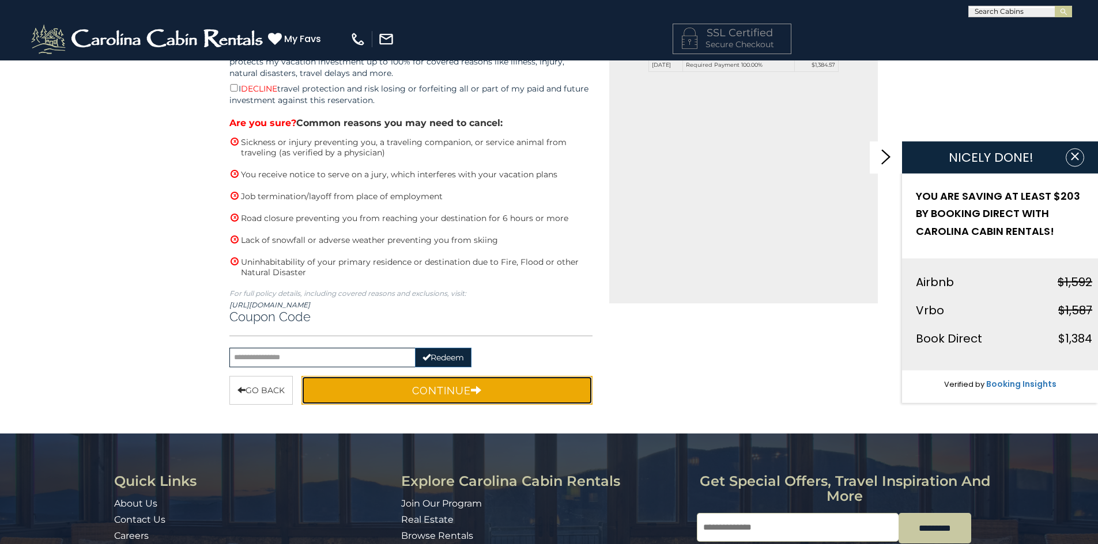
click at [440, 391] on button "Continue" at bounding box center [447, 390] width 292 height 29
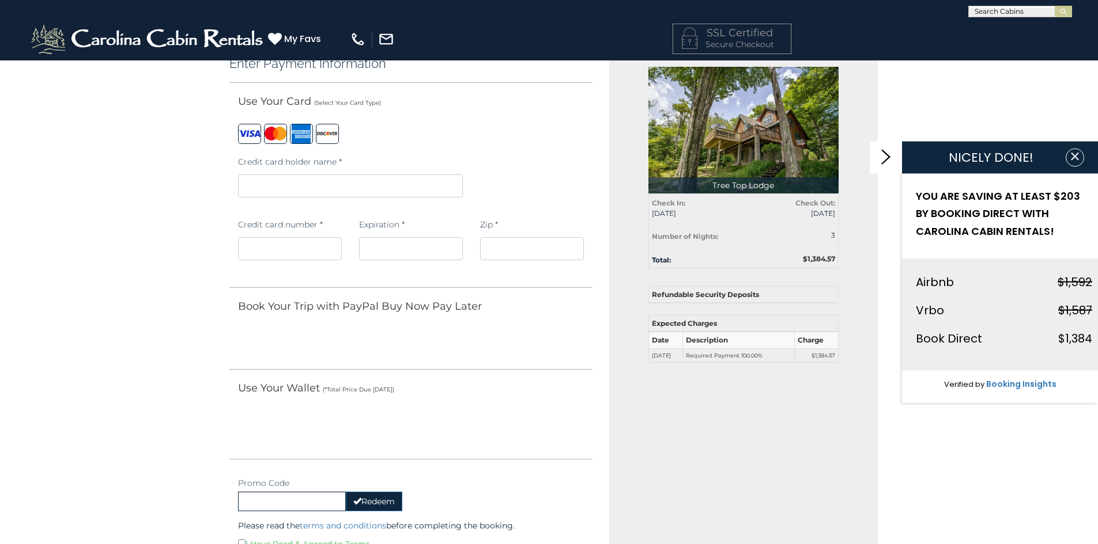
scroll to position [0, 0]
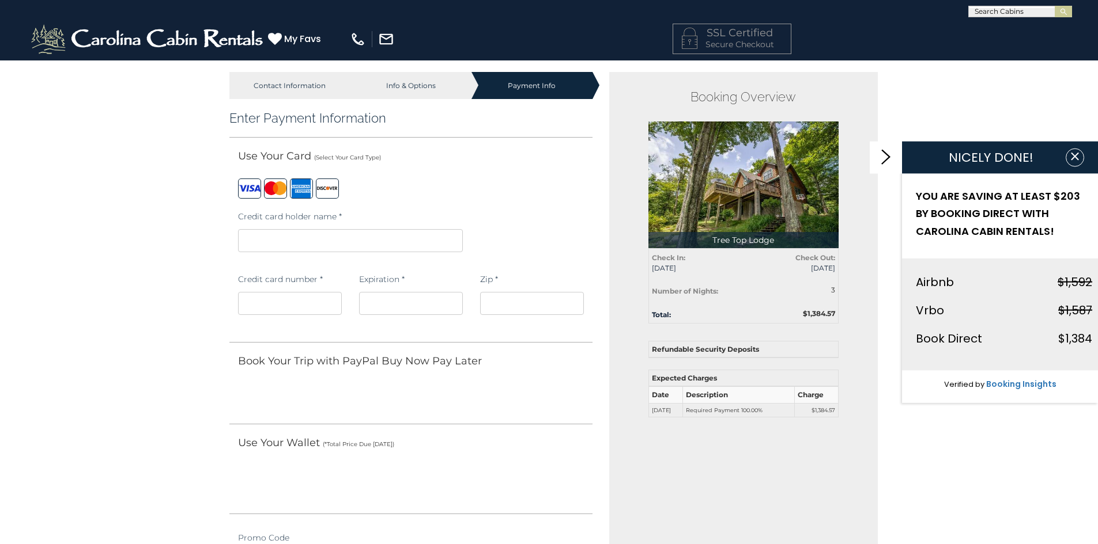
click at [394, 296] on iframe at bounding box center [411, 303] width 104 height 23
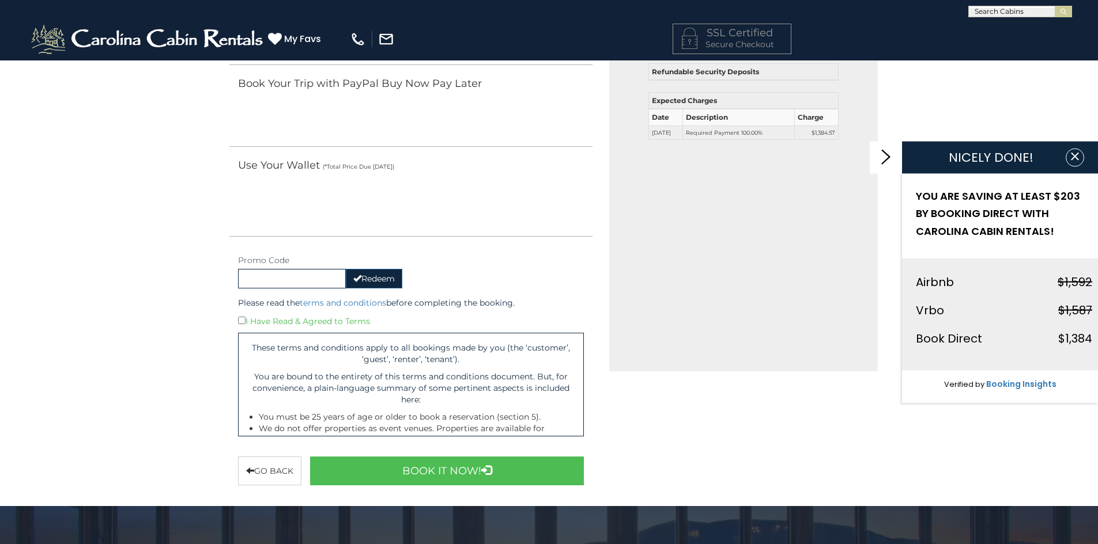
scroll to position [288, 0]
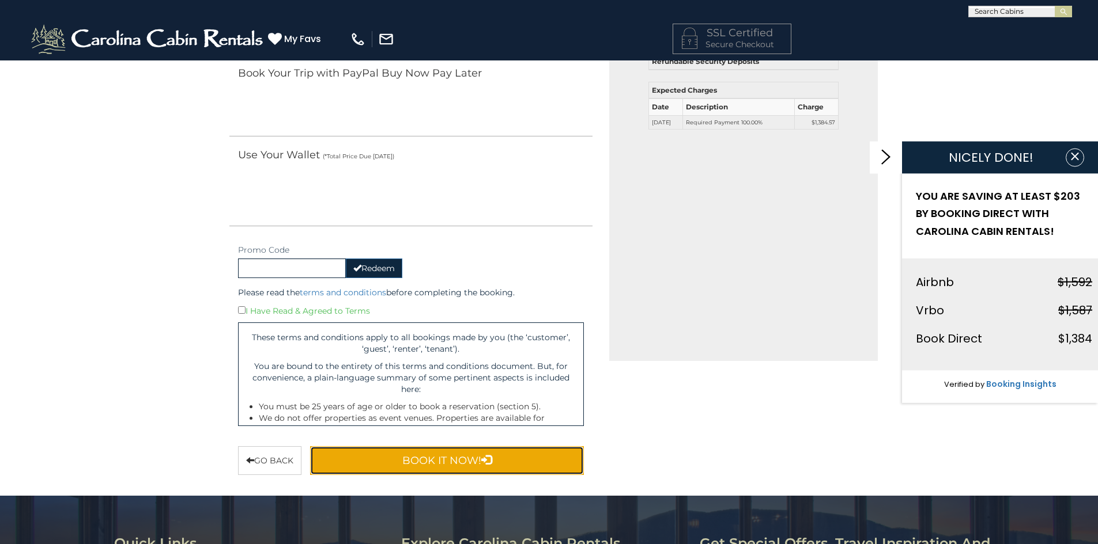
click at [441, 454] on button "Book It Now!" at bounding box center [447, 461] width 274 height 29
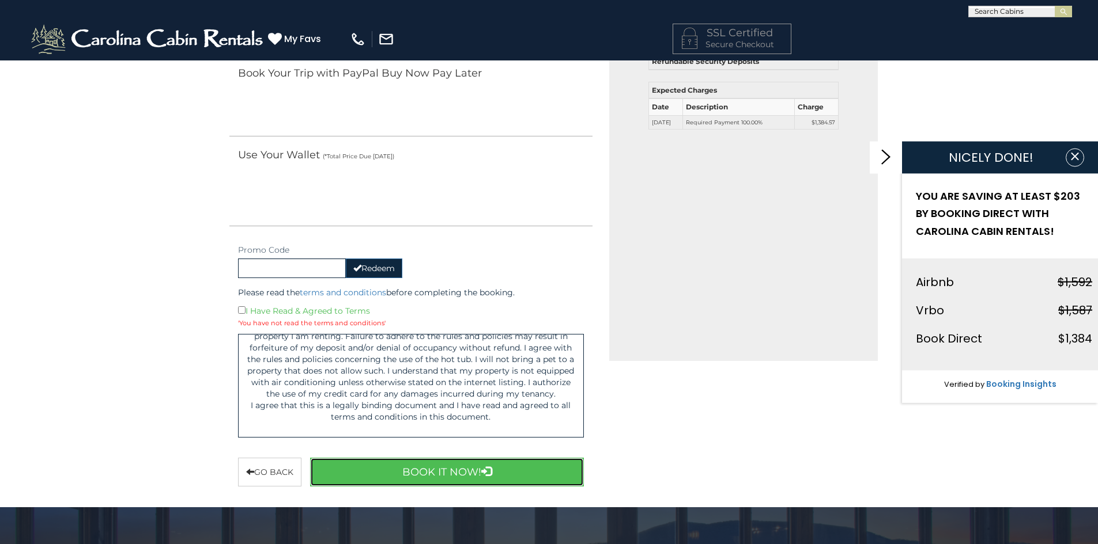
scroll to position [7955, 0]
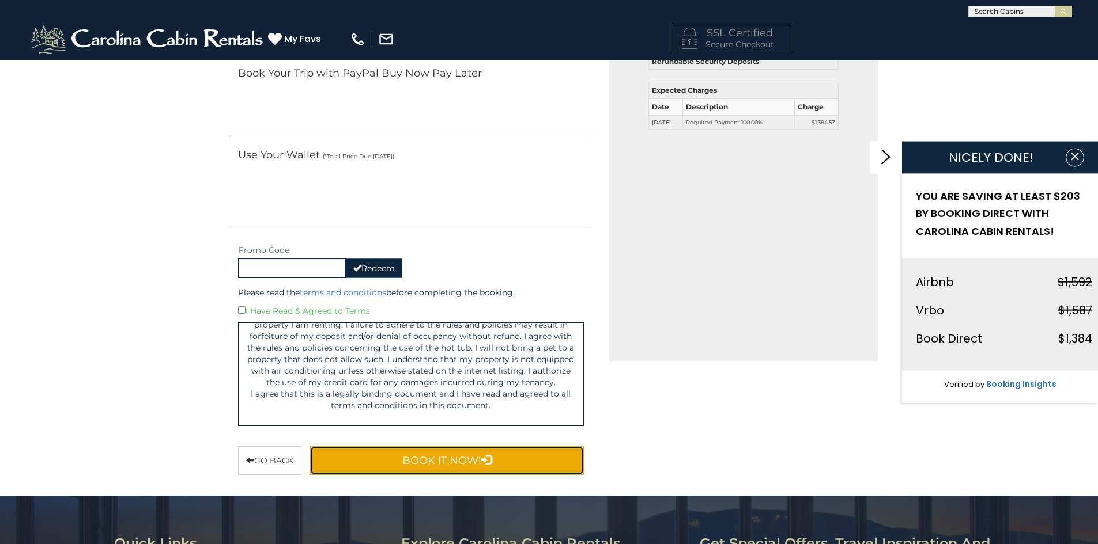
click at [418, 467] on button "Book It Now!" at bounding box center [447, 461] width 274 height 29
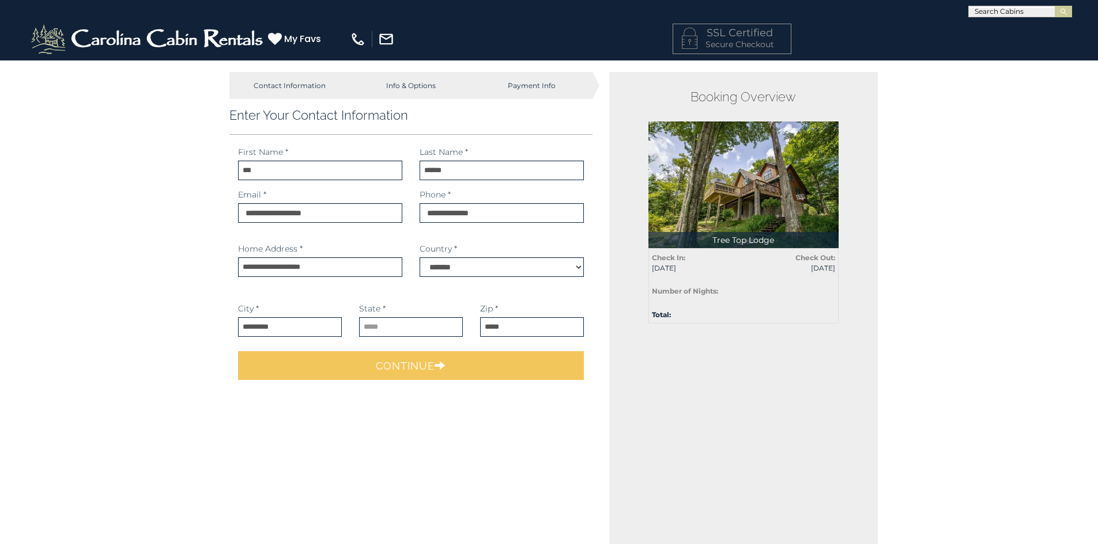
select select
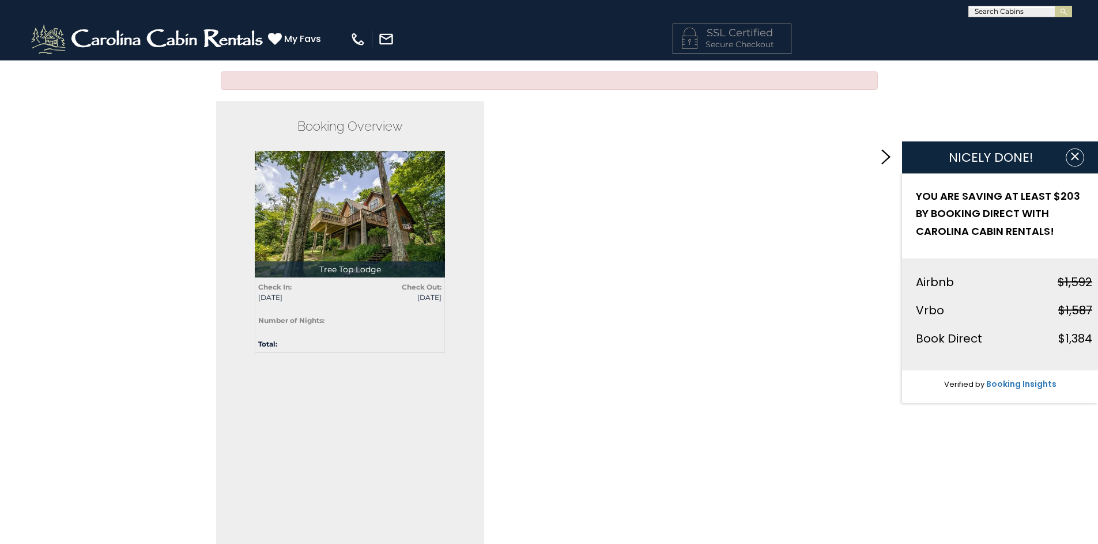
click at [388, 248] on img at bounding box center [350, 214] width 190 height 127
click at [1073, 155] on icon "button" at bounding box center [1073, 156] width 7 height 7
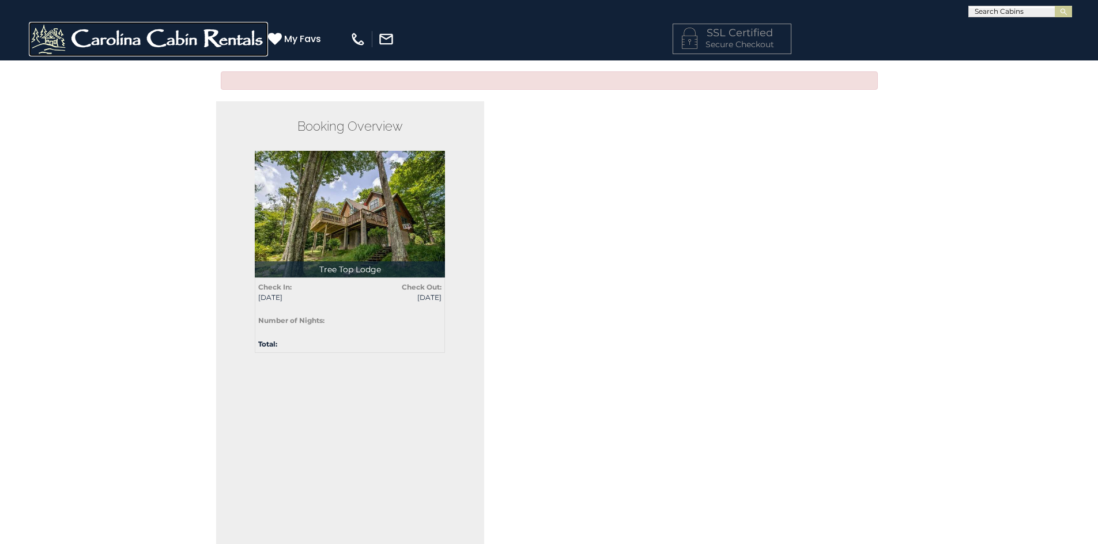
click at [173, 41] on img at bounding box center [148, 39] width 239 height 35
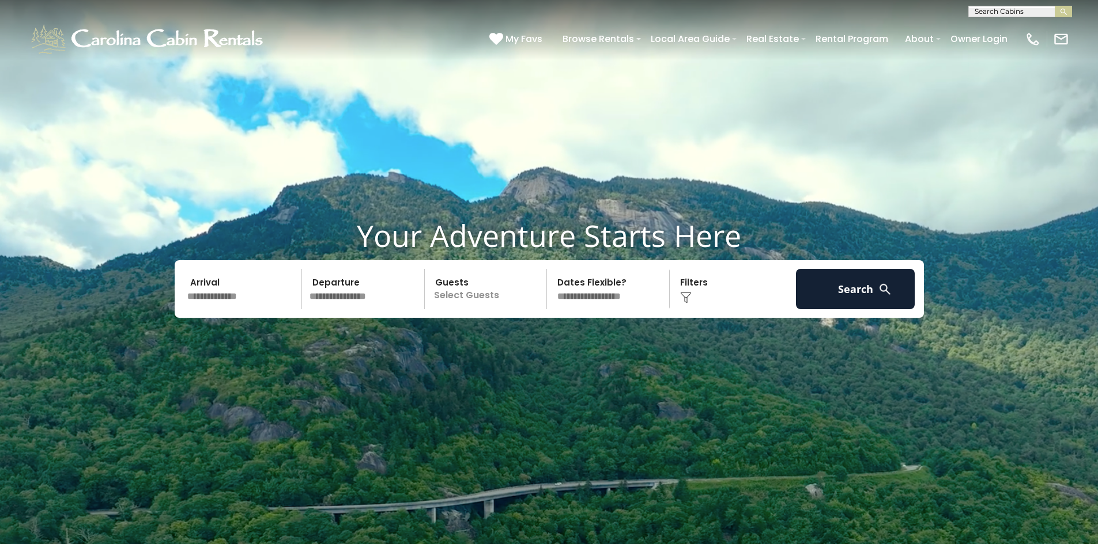
scroll to position [1, 0]
click at [1001, 10] on input "text" at bounding box center [1019, 13] width 101 height 12
type input "********"
click at [989, 39] on em "Tree Top" at bounding box center [991, 40] width 34 height 10
click at [1067, 10] on img "submit" at bounding box center [1063, 11] width 9 height 9
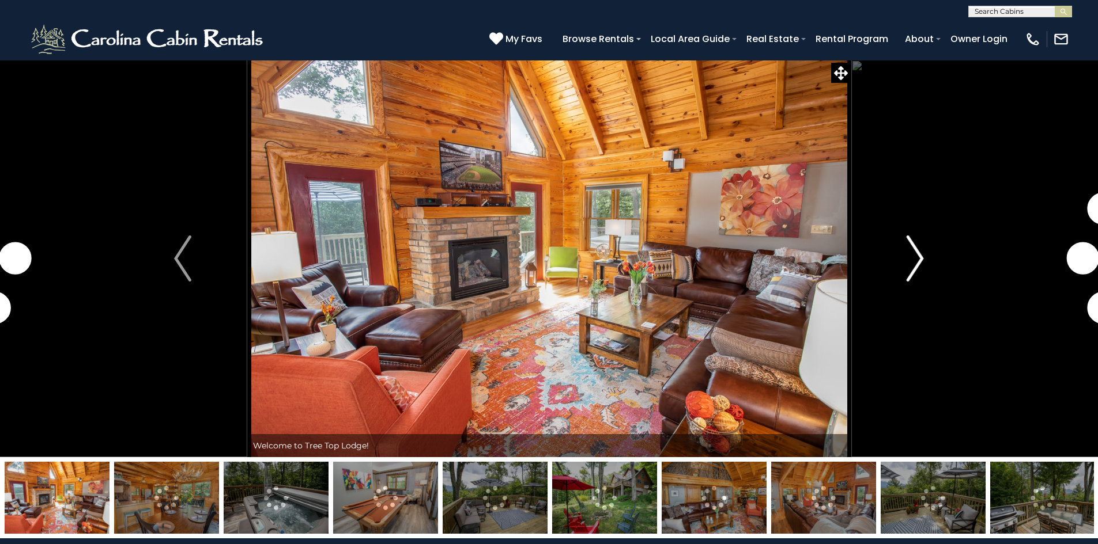
click at [915, 260] on img "Next" at bounding box center [914, 259] width 17 height 46
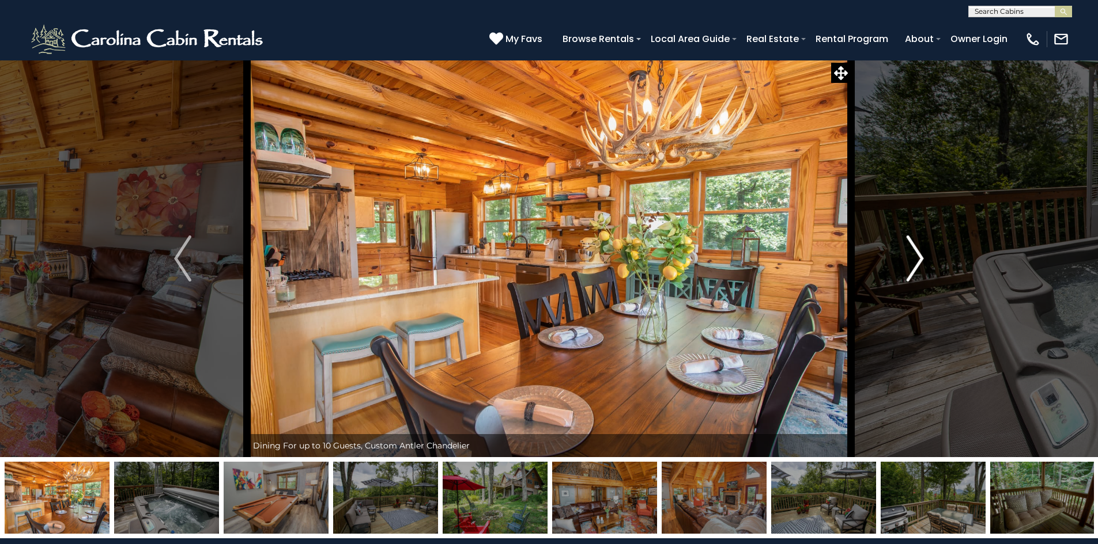
click at [915, 260] on img "Next" at bounding box center [914, 259] width 17 height 46
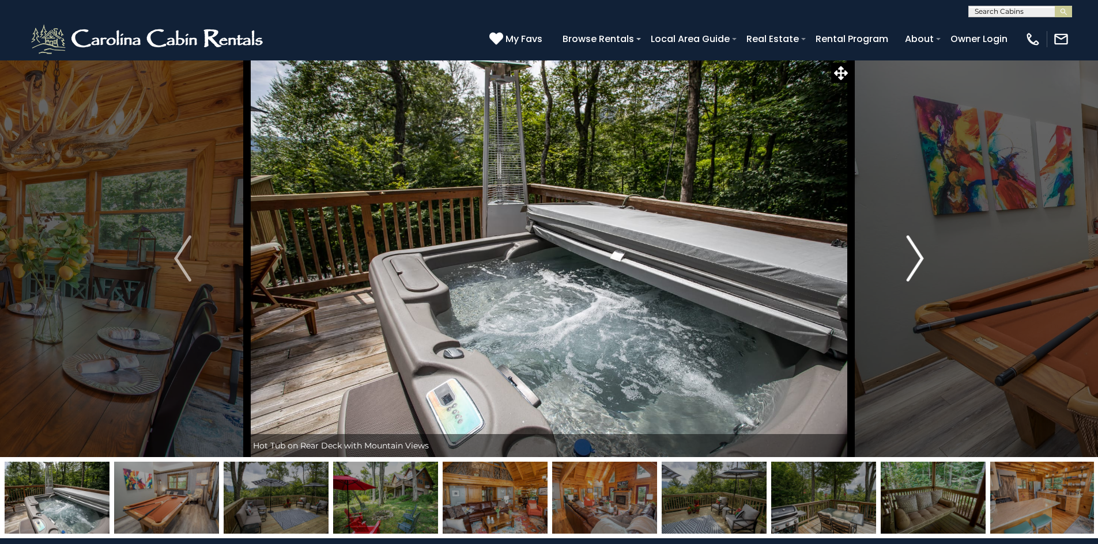
click at [915, 260] on img "Next" at bounding box center [914, 259] width 17 height 46
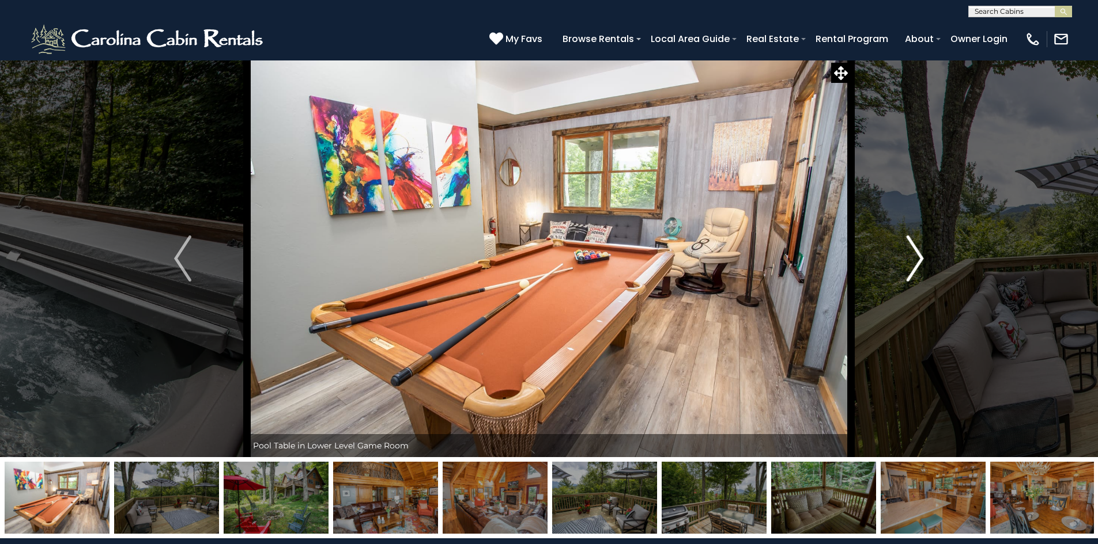
click at [915, 260] on img "Next" at bounding box center [914, 259] width 17 height 46
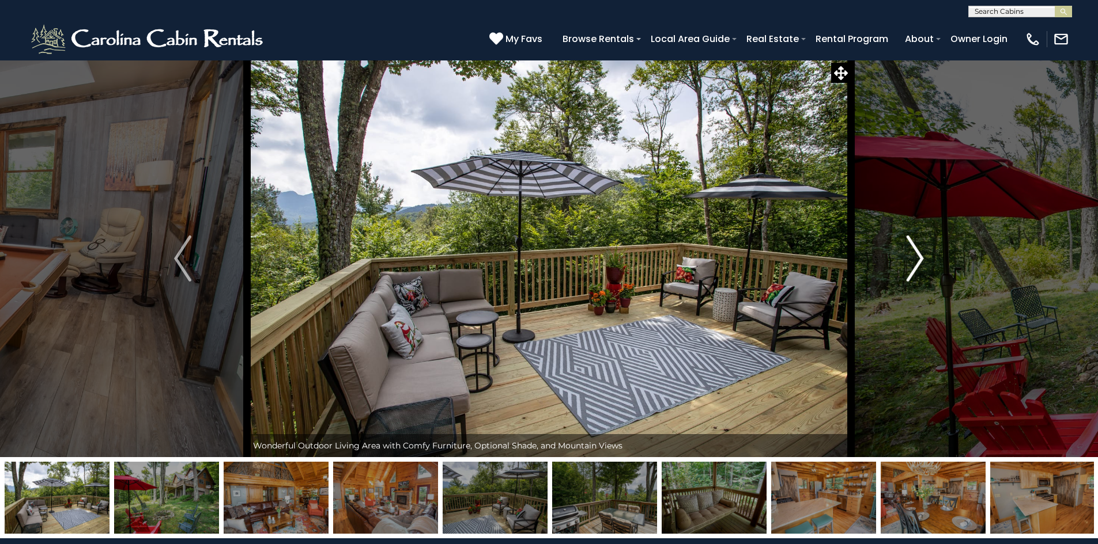
click at [915, 260] on img "Next" at bounding box center [914, 259] width 17 height 46
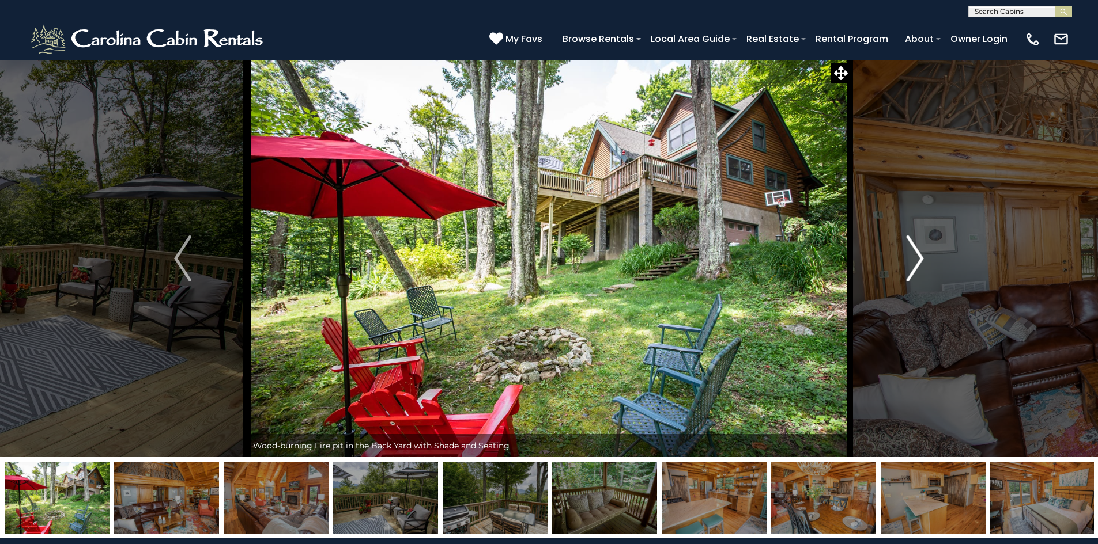
click at [915, 260] on img "Next" at bounding box center [914, 259] width 17 height 46
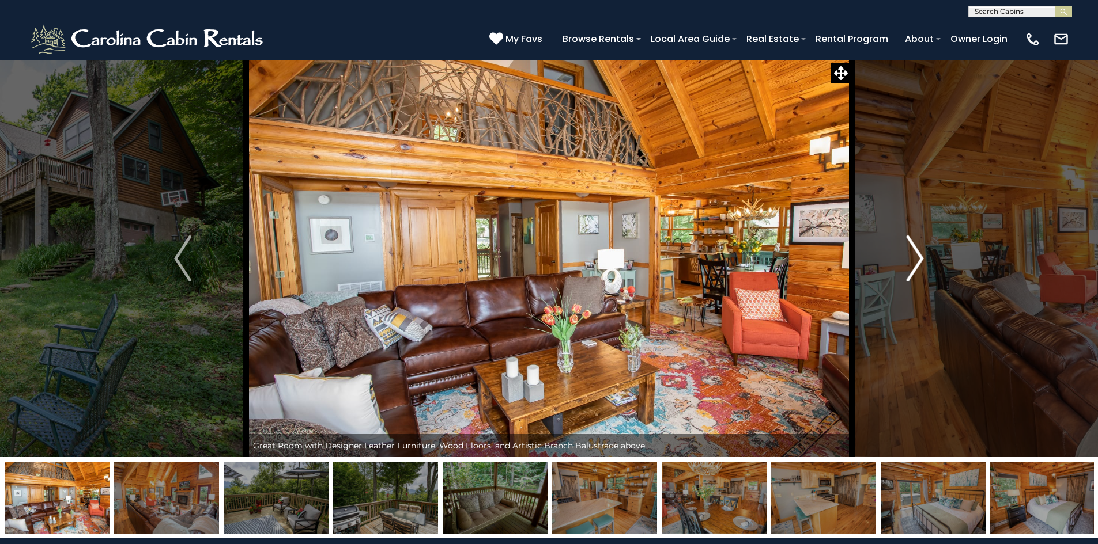
click at [915, 260] on img "Next" at bounding box center [914, 259] width 17 height 46
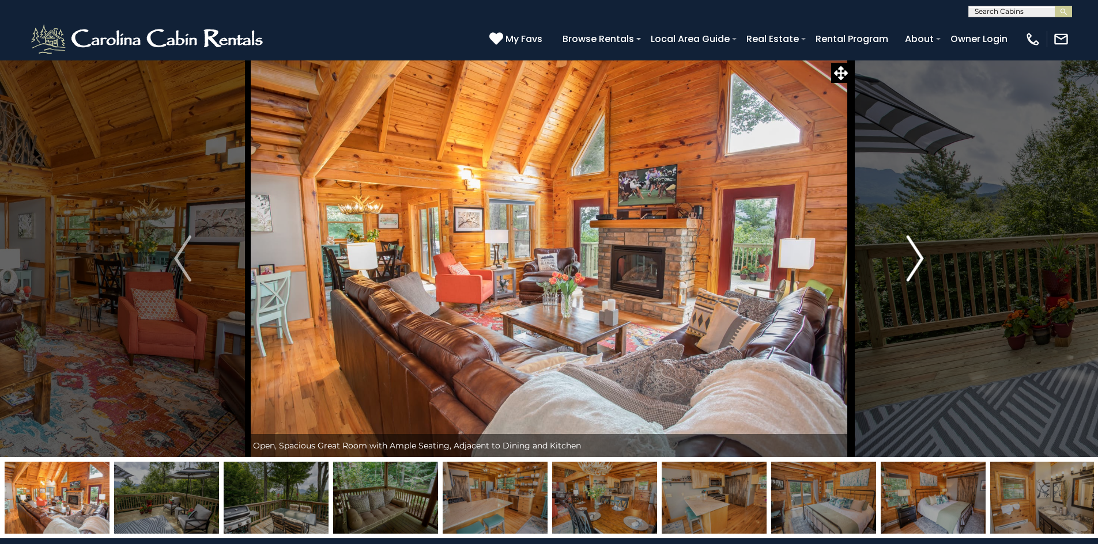
click at [915, 260] on img "Next" at bounding box center [914, 259] width 17 height 46
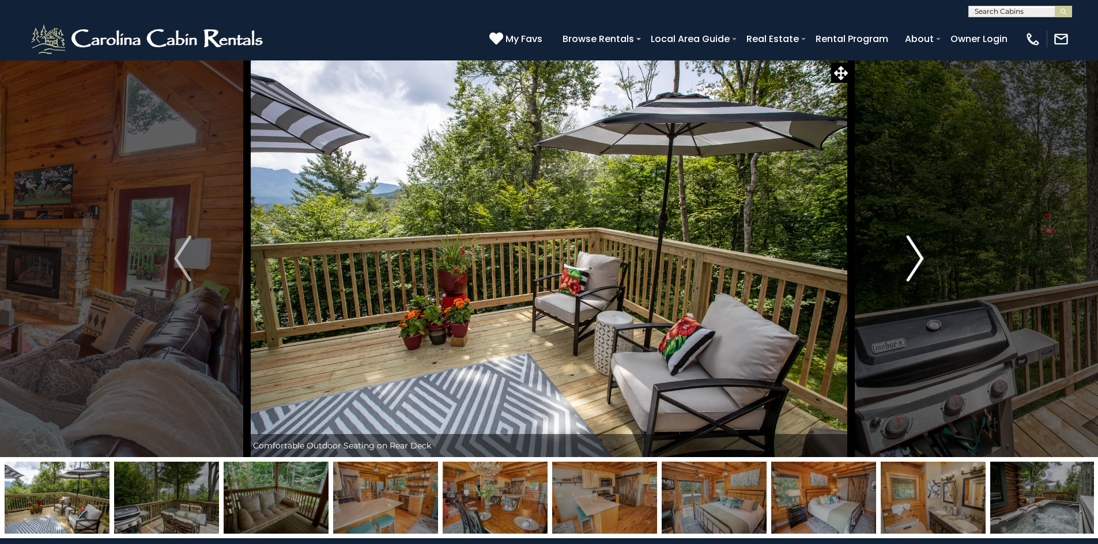
click at [915, 260] on img "Next" at bounding box center [914, 259] width 17 height 46
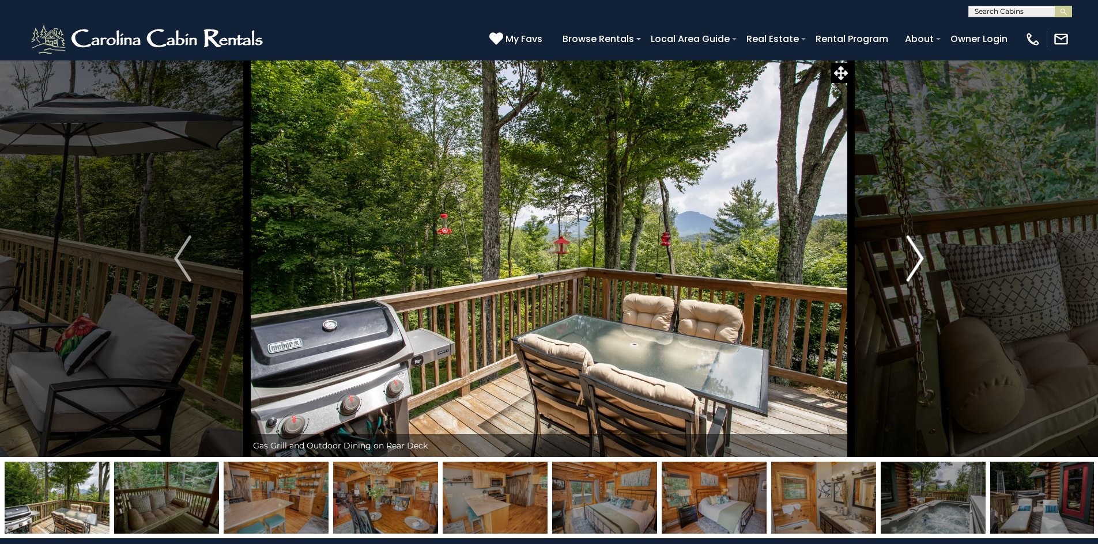
click at [915, 260] on img "Next" at bounding box center [914, 259] width 17 height 46
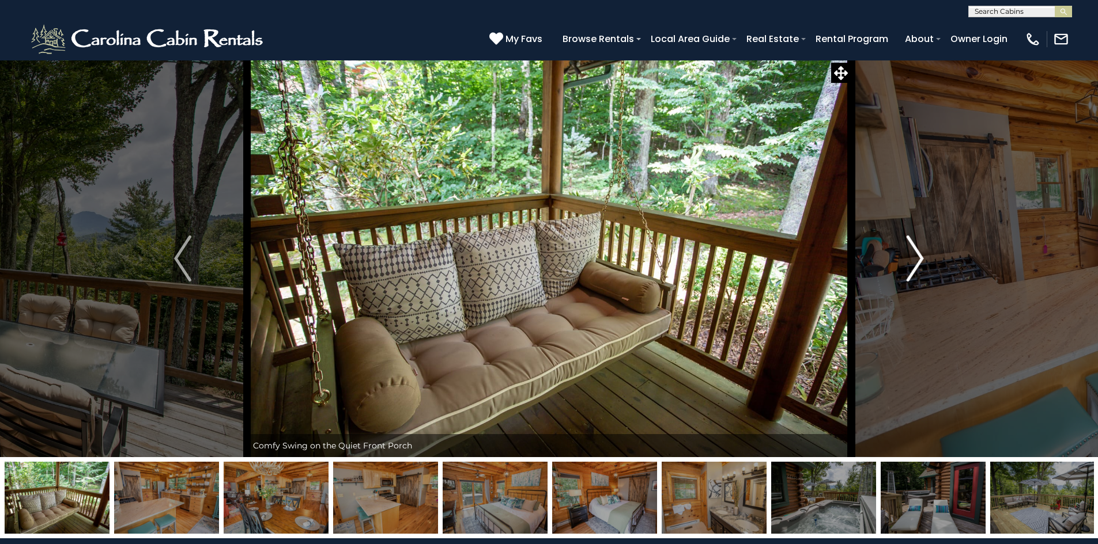
click at [915, 260] on img "Next" at bounding box center [914, 259] width 17 height 46
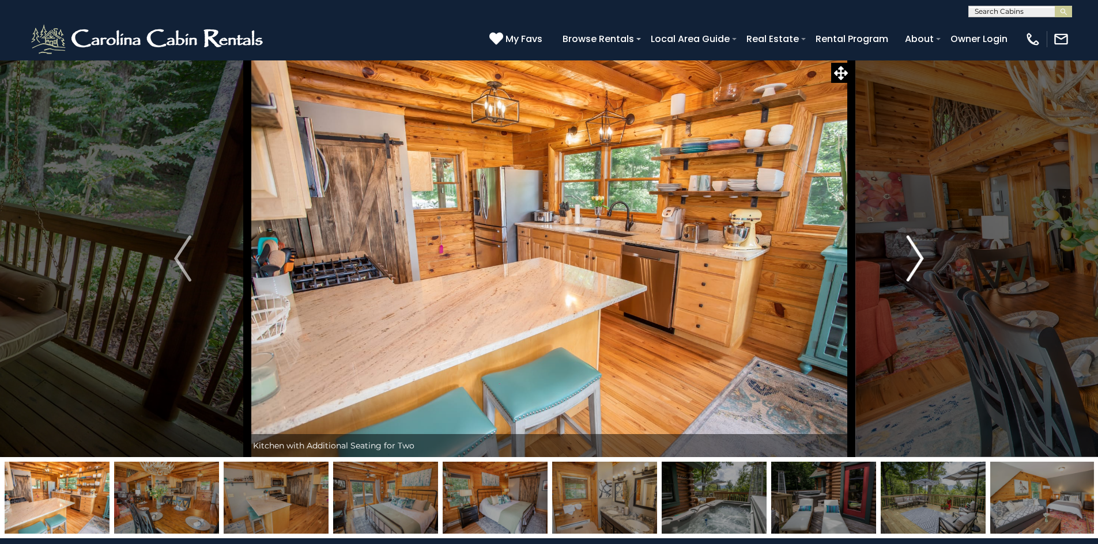
click at [915, 260] on img "Next" at bounding box center [914, 259] width 17 height 46
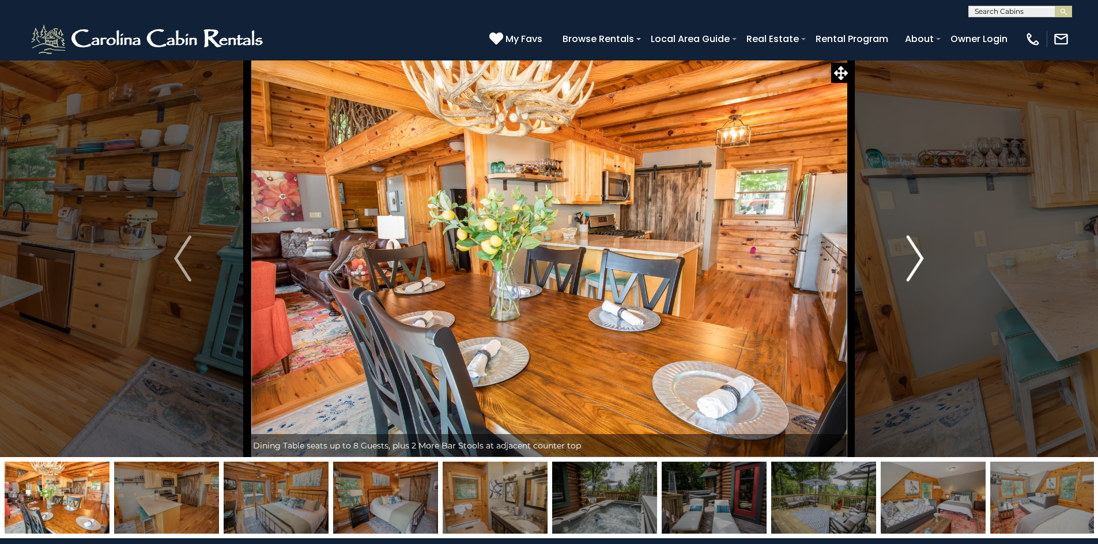
click at [915, 260] on img "Next" at bounding box center [914, 259] width 17 height 46
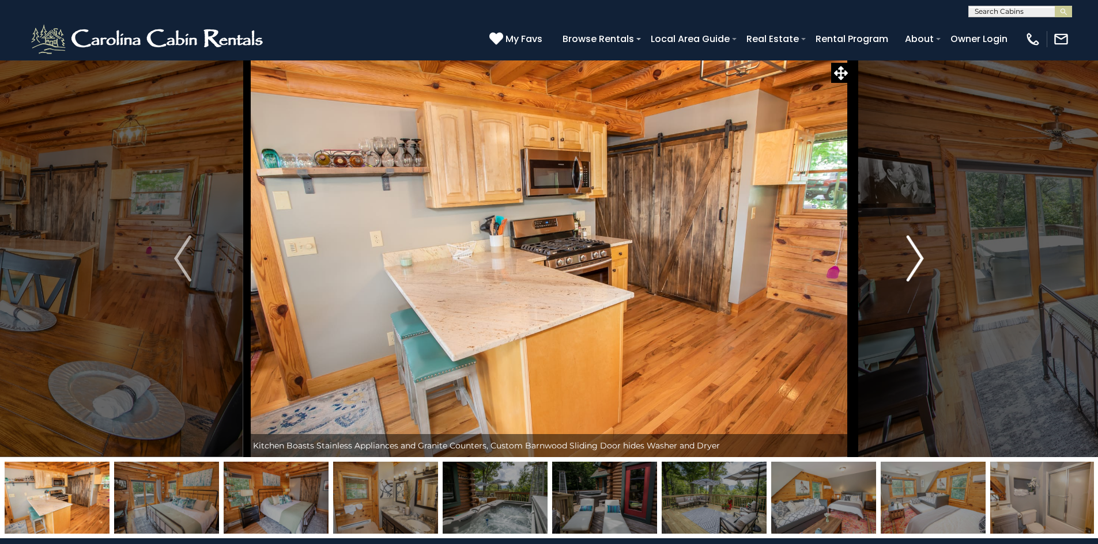
click at [915, 260] on img "Next" at bounding box center [914, 259] width 17 height 46
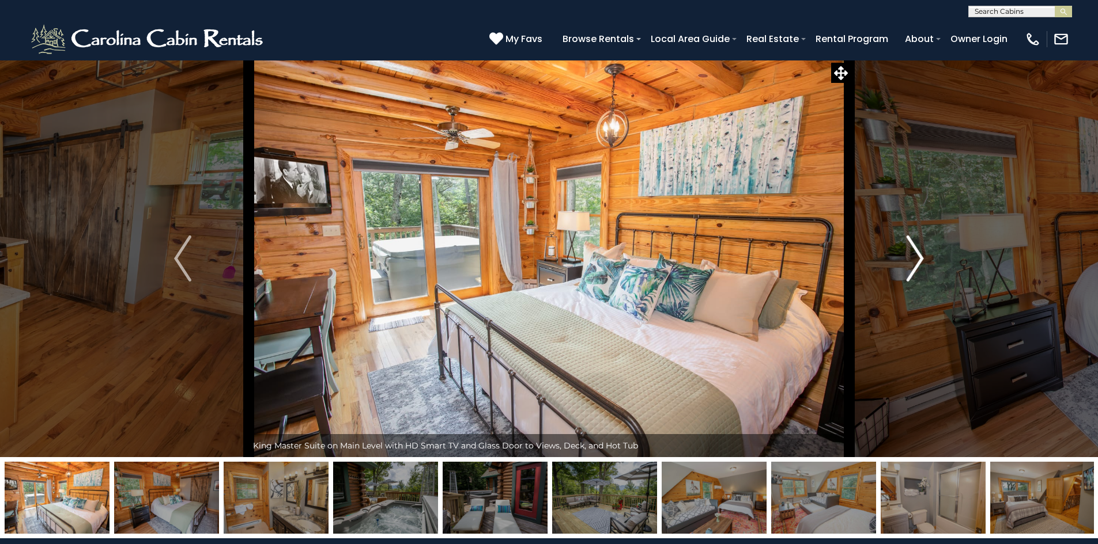
click at [915, 260] on img "Next" at bounding box center [914, 259] width 17 height 46
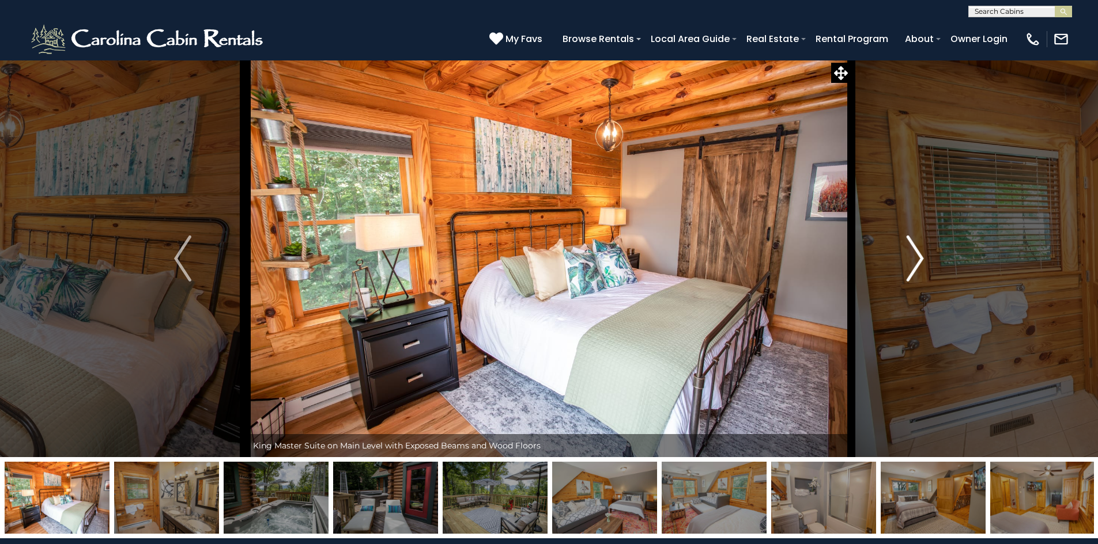
click at [915, 260] on img "Next" at bounding box center [914, 259] width 17 height 46
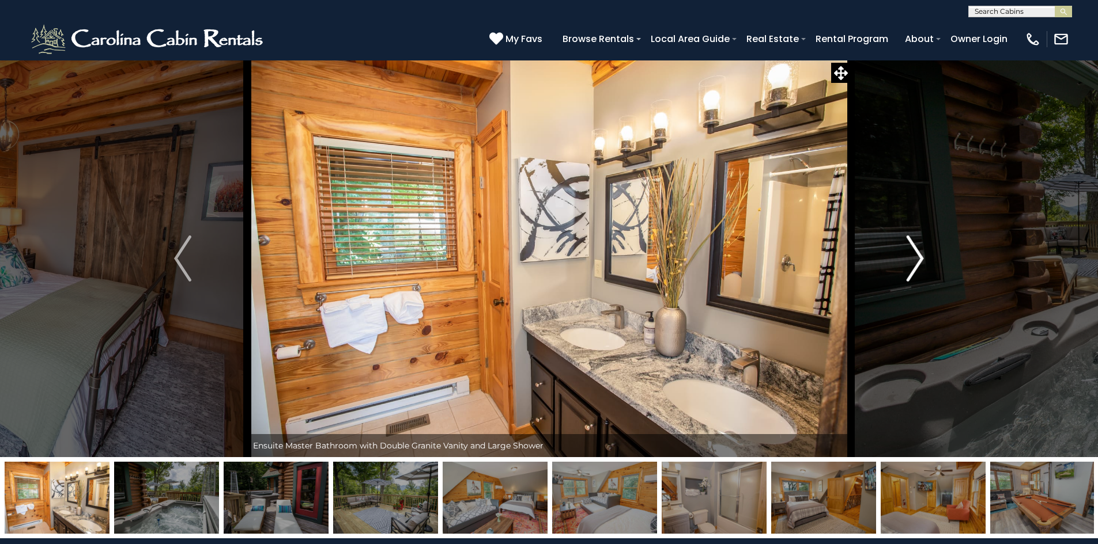
click at [915, 260] on img "Next" at bounding box center [914, 259] width 17 height 46
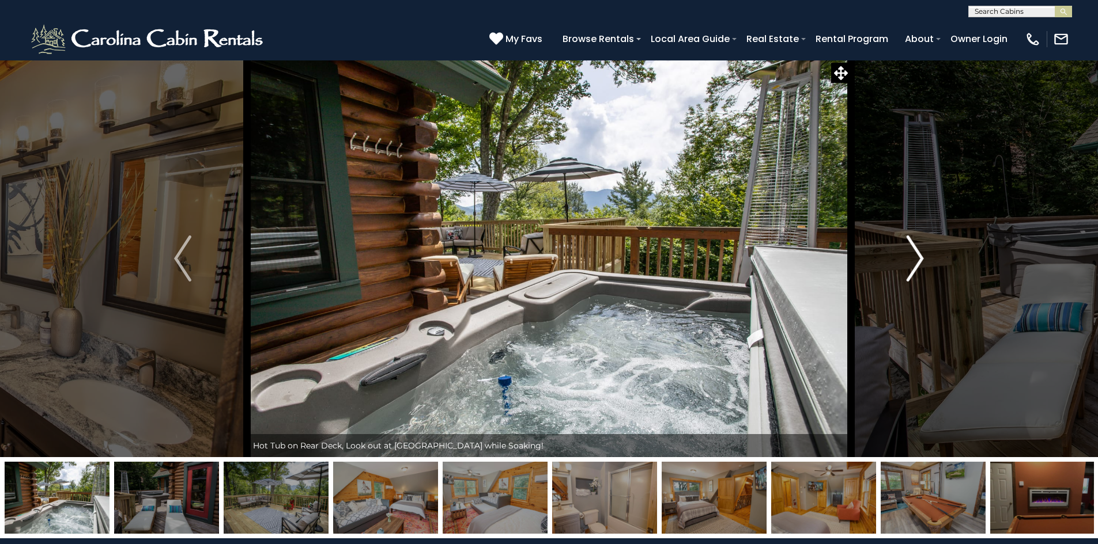
click at [915, 260] on img "Next" at bounding box center [914, 259] width 17 height 46
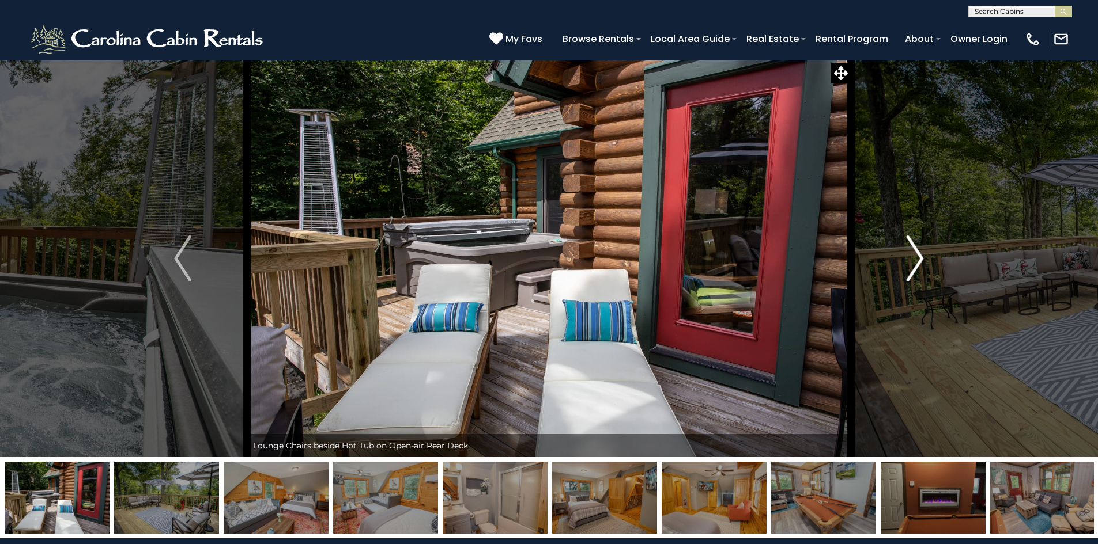
click at [915, 260] on img "Next" at bounding box center [914, 259] width 17 height 46
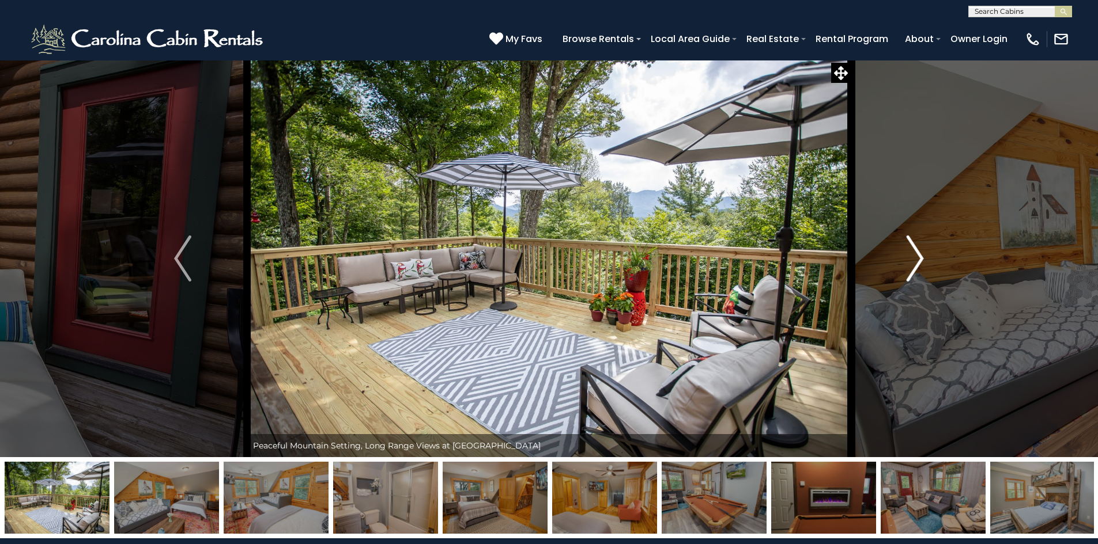
click at [915, 260] on img "Next" at bounding box center [914, 259] width 17 height 46
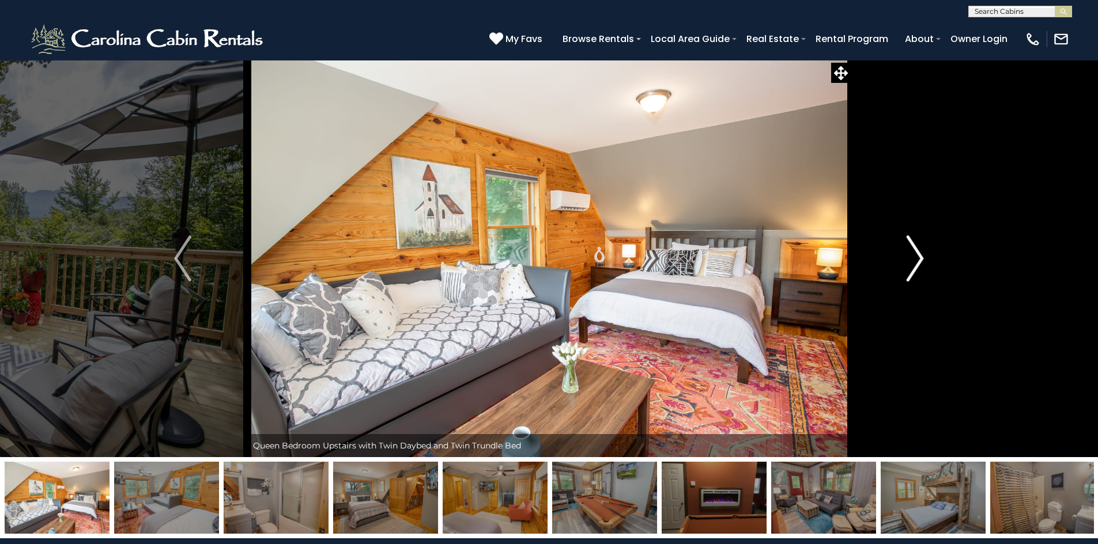
click at [915, 260] on img "Next" at bounding box center [914, 259] width 17 height 46
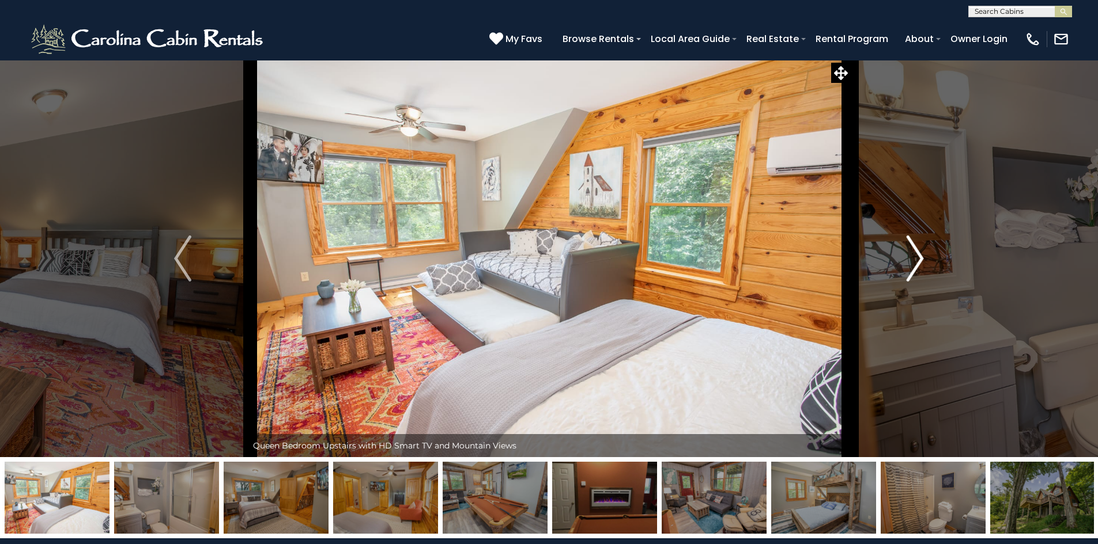
click at [915, 260] on img "Next" at bounding box center [914, 259] width 17 height 46
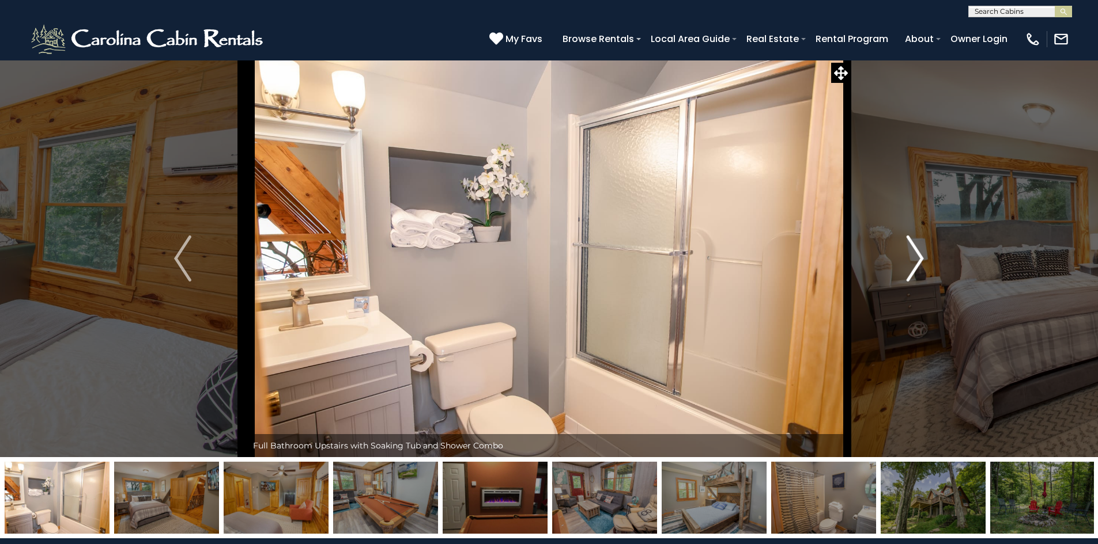
click at [915, 260] on img "Next" at bounding box center [914, 259] width 17 height 46
